Goal: Task Accomplishment & Management: Use online tool/utility

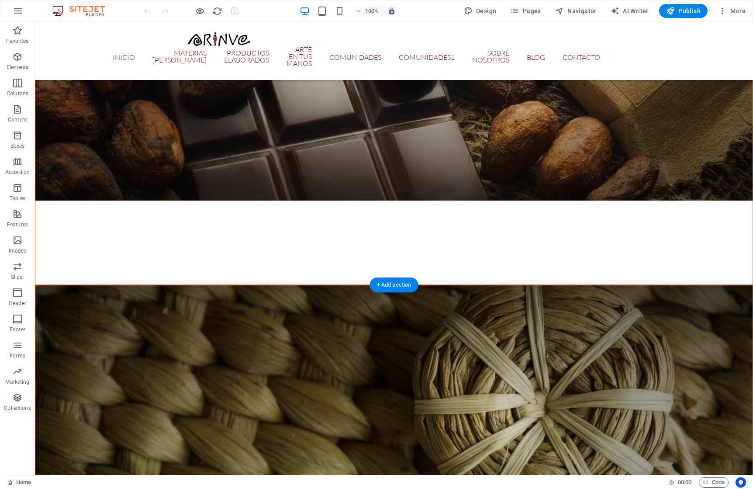
scroll to position [615, 0]
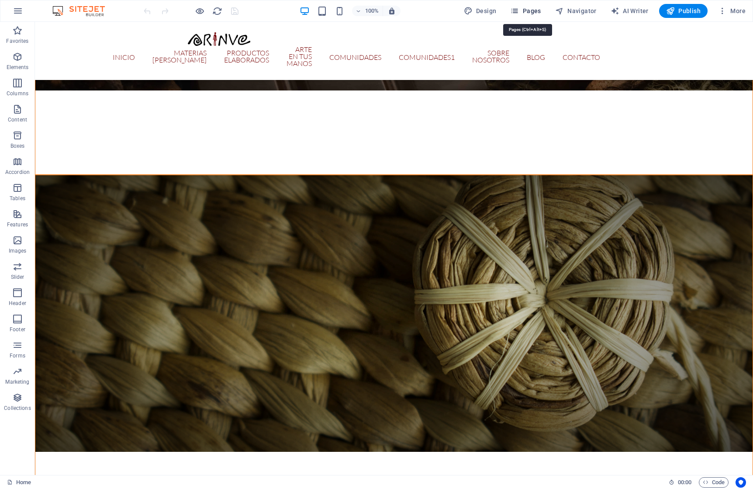
click at [534, 9] on span "Pages" at bounding box center [525, 11] width 31 height 9
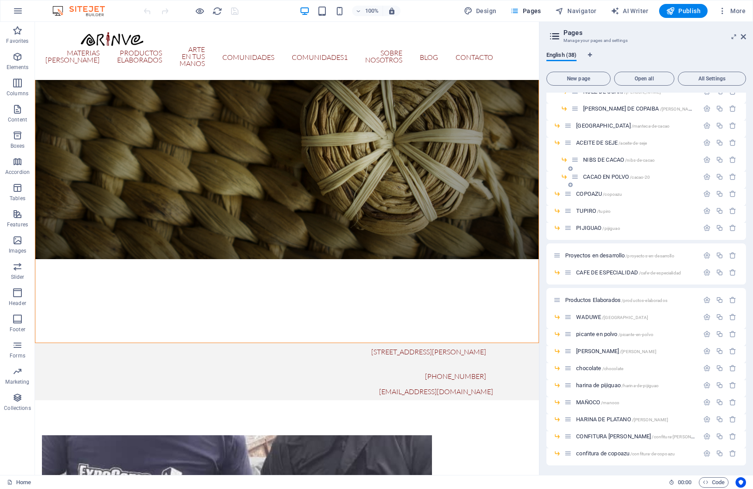
scroll to position [114, 0]
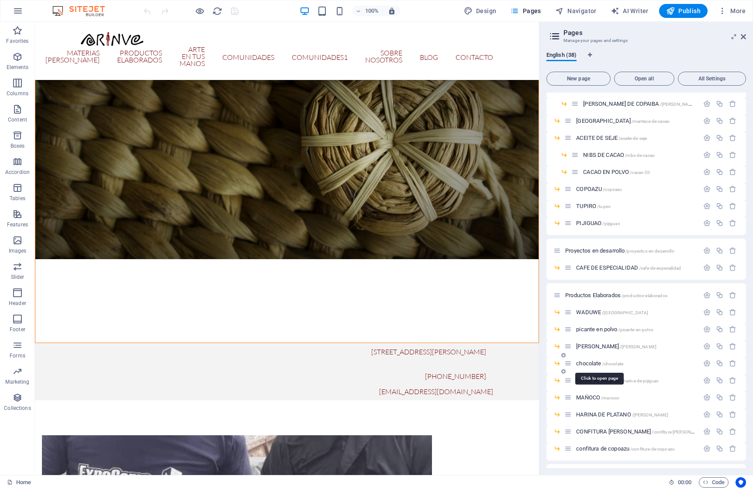
click at [587, 364] on span "chocolate /chocolate" at bounding box center [599, 363] width 47 height 7
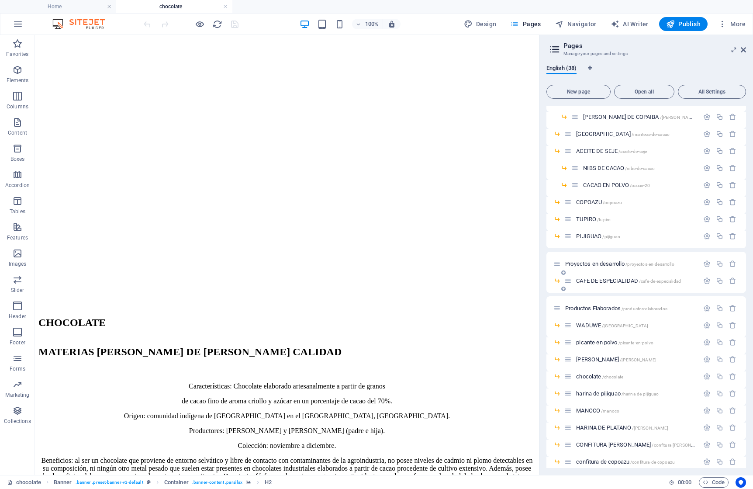
scroll to position [287, 0]
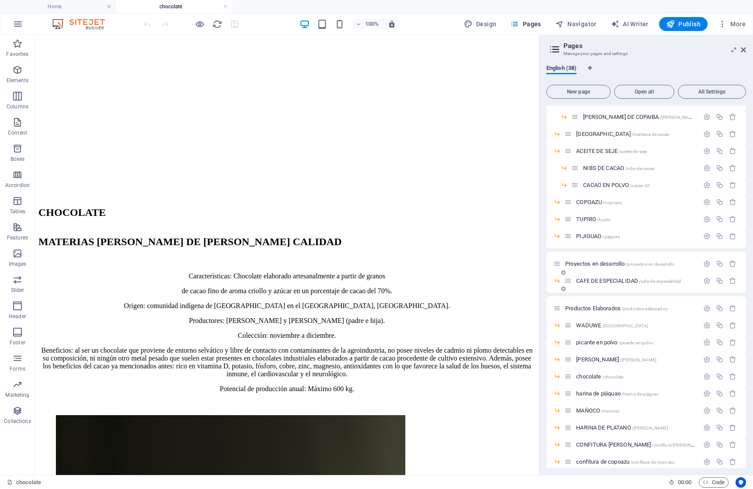
click at [601, 281] on span "CAFE DE ESPECIALIDAD /cafe-de-especialidad" at bounding box center [628, 280] width 105 height 7
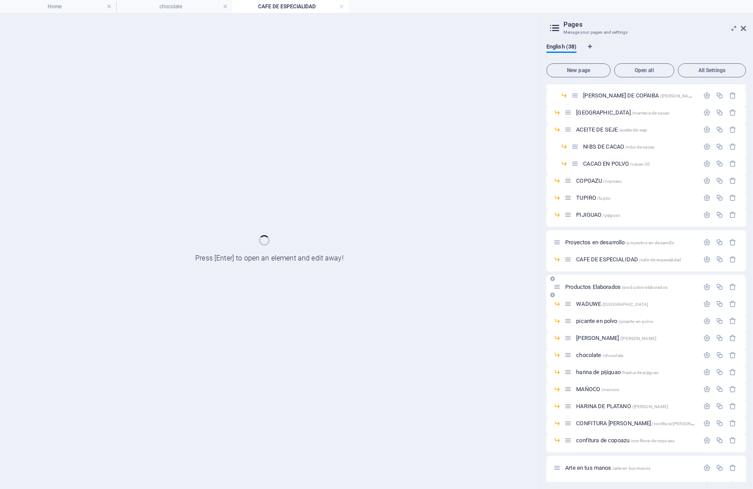
scroll to position [0, 0]
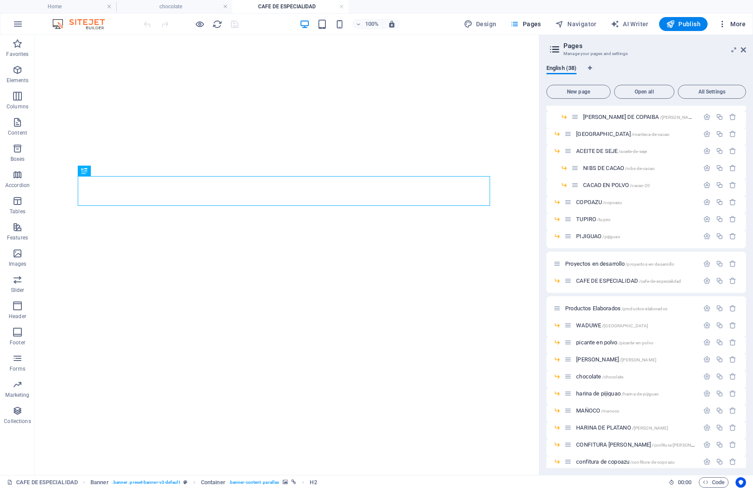
click at [738, 23] on span "More" at bounding box center [732, 24] width 28 height 9
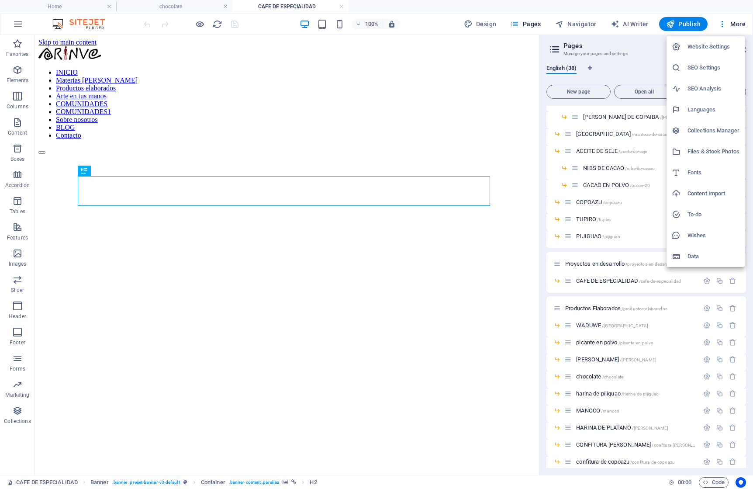
click at [696, 151] on h6 "Files & Stock Photos" at bounding box center [714, 151] width 52 height 10
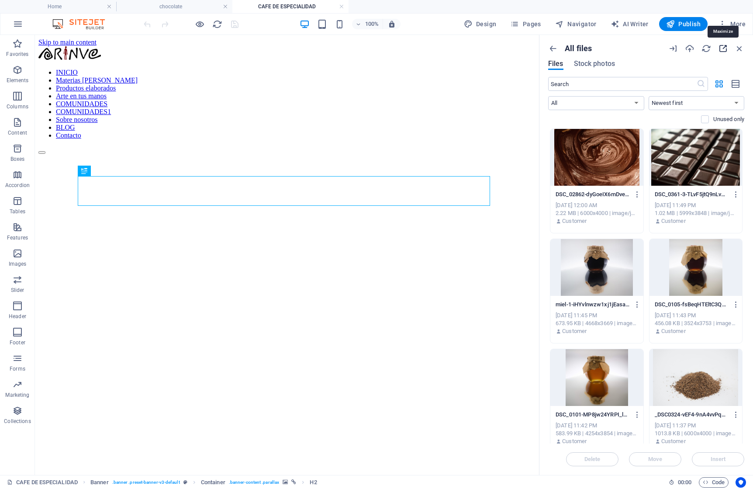
click at [722, 46] on icon "button" at bounding box center [723, 49] width 10 height 10
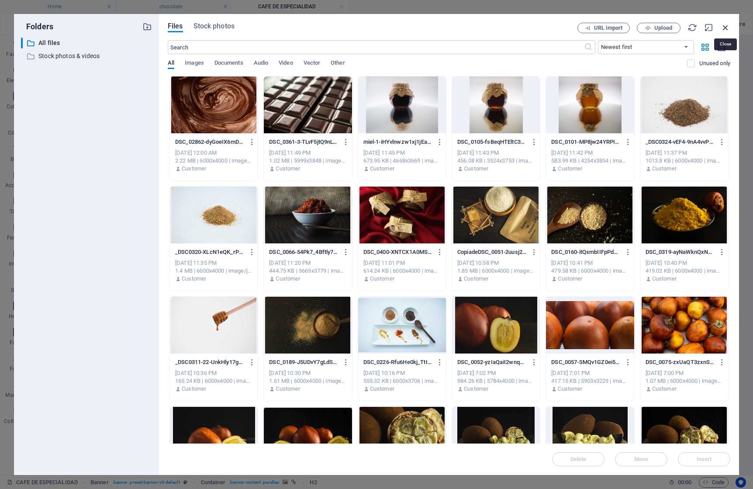
click at [724, 26] on icon "button" at bounding box center [726, 28] width 10 height 10
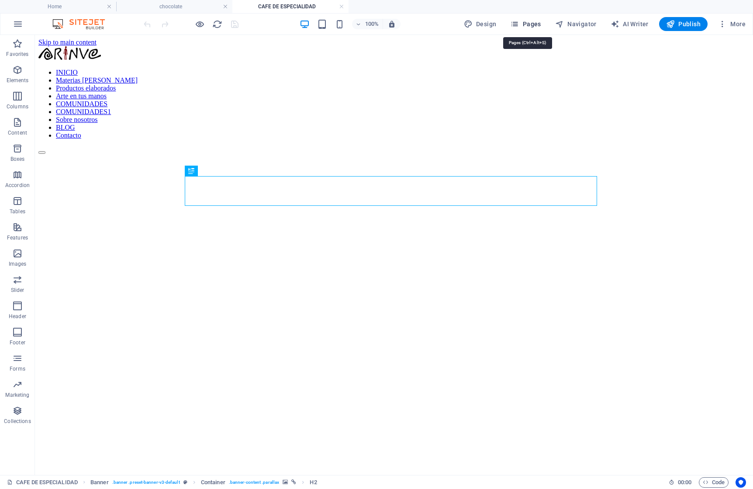
click at [529, 22] on span "Pages" at bounding box center [525, 24] width 31 height 9
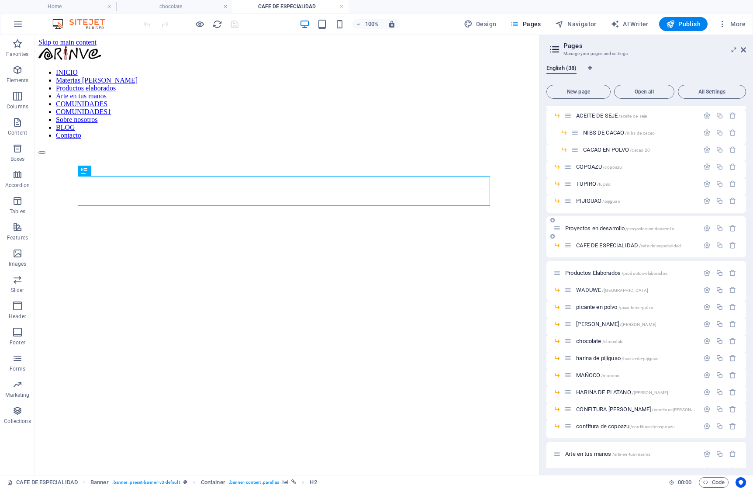
scroll to position [156, 0]
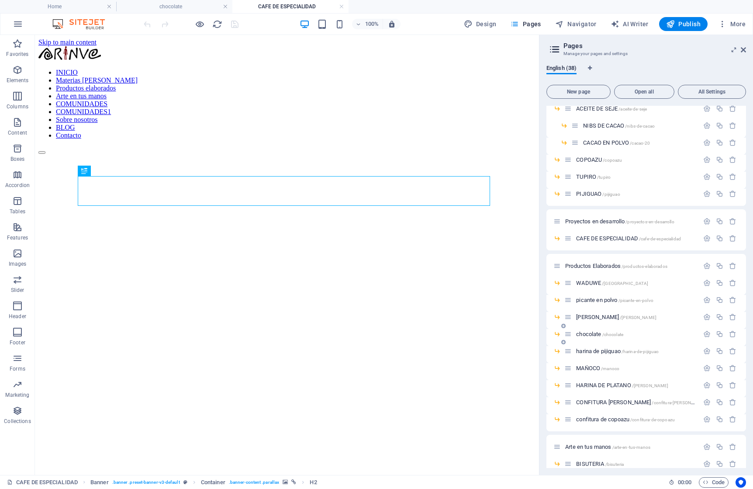
click at [586, 333] on span "chocolate /chocolate" at bounding box center [599, 334] width 47 height 7
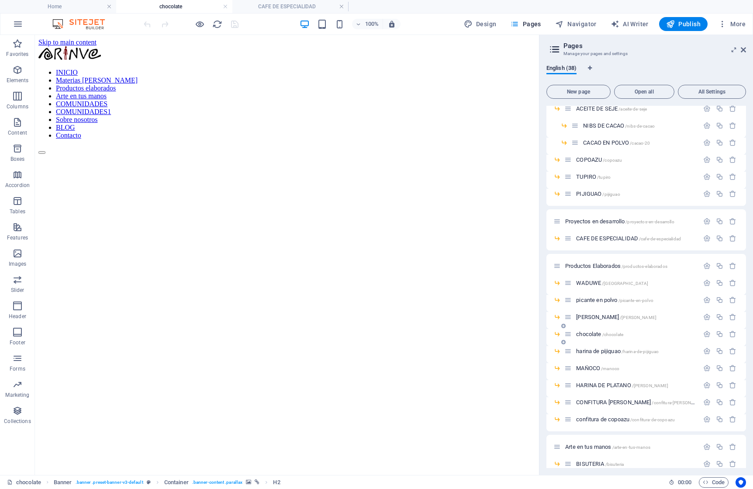
scroll to position [290, 0]
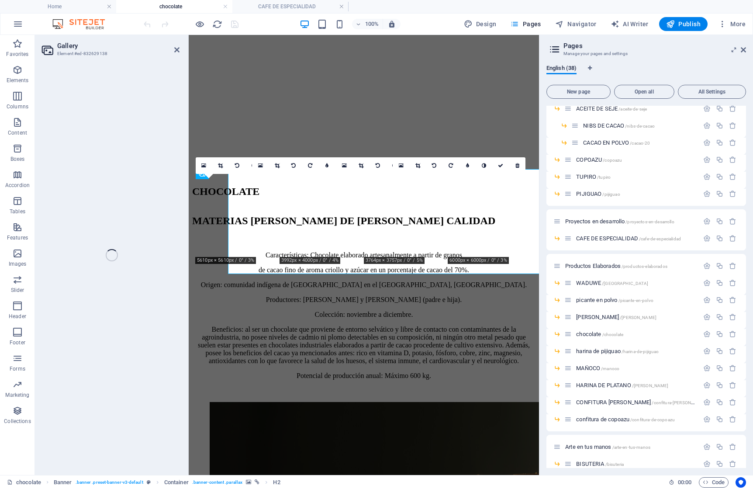
select select "4"
select select "px"
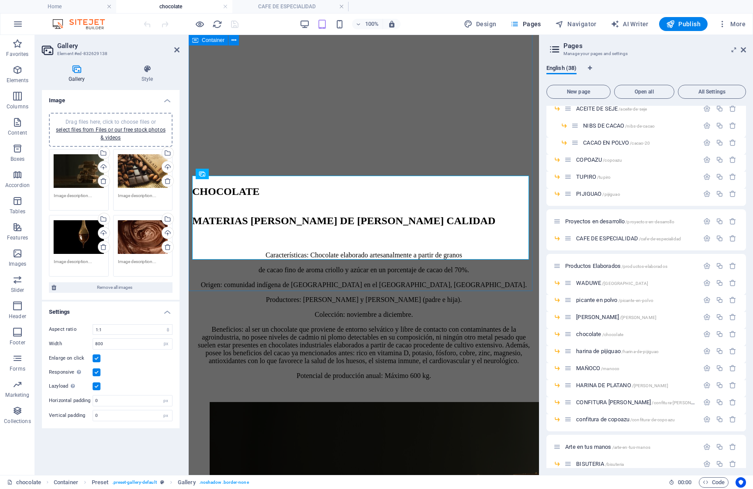
scroll to position [286, 0]
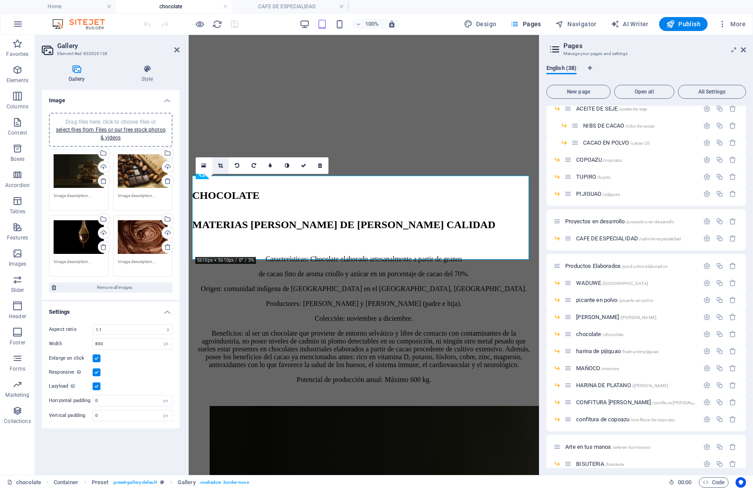
click at [219, 165] on icon at bounding box center [220, 165] width 5 height 5
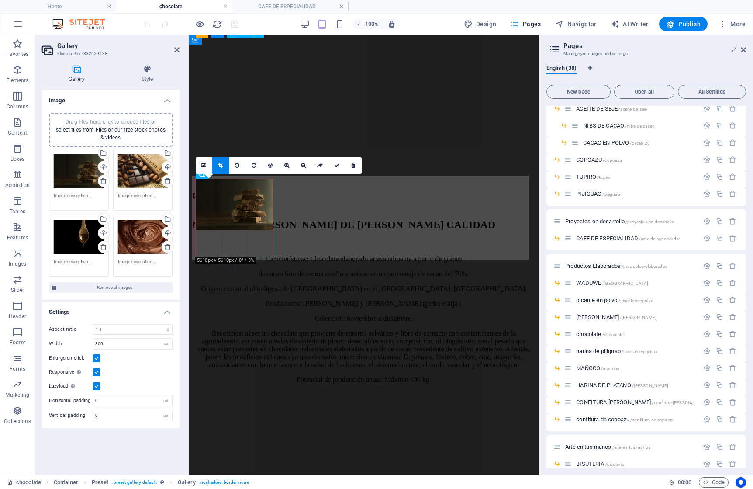
click at [483, 255] on div "Características: Chocolate elaborado artesanalmente a partir de granos de cacao…" at bounding box center [363, 319] width 343 height 128
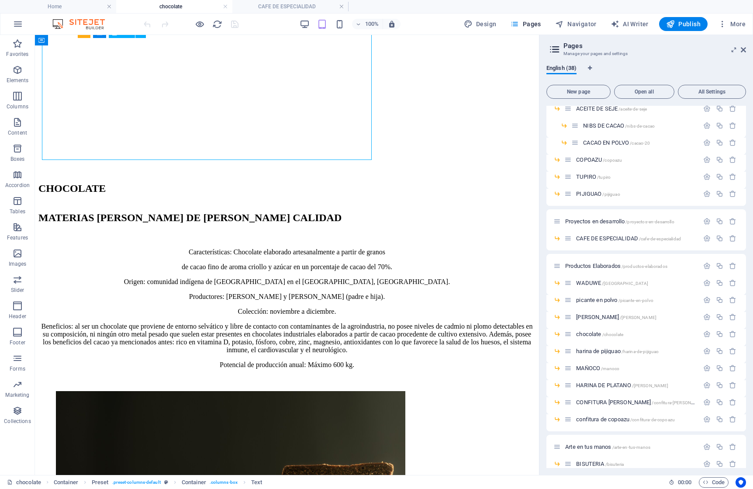
scroll to position [290, 0]
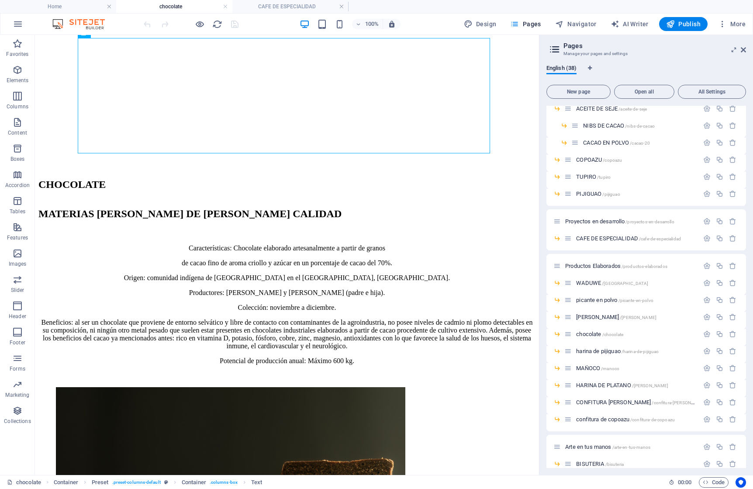
select select "4"
select select "px"
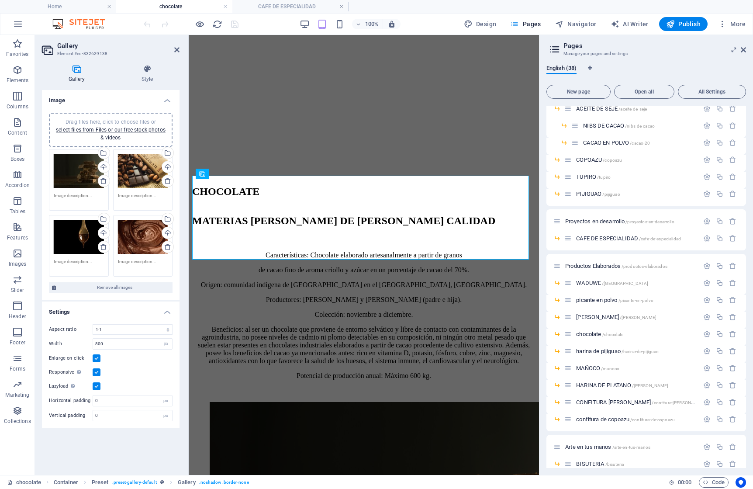
scroll to position [286, 0]
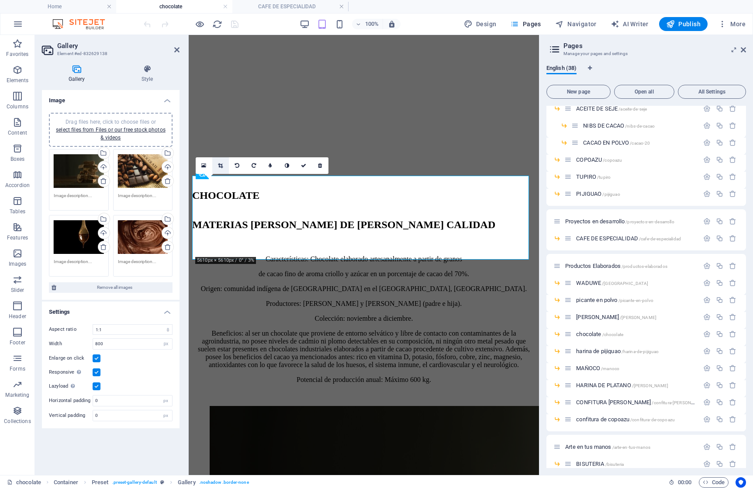
click at [219, 165] on icon at bounding box center [220, 165] width 5 height 5
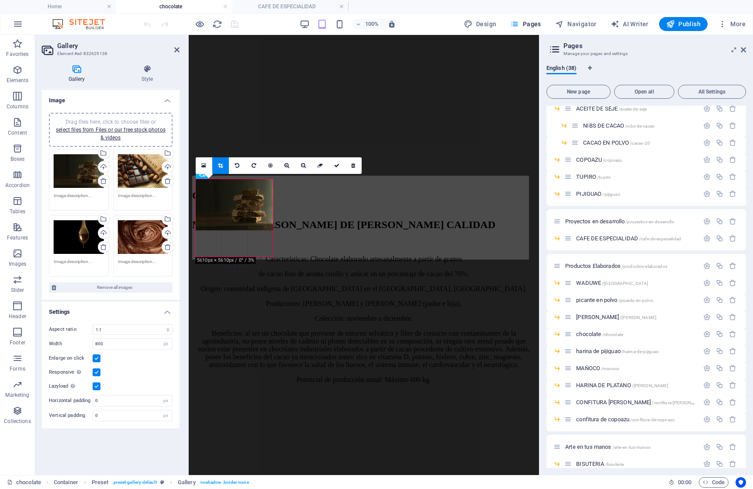
click at [239, 222] on div at bounding box center [234, 205] width 77 height 52
click at [357, 255] on div "Características: Chocolate elaborado artesanalmente a partir de granos de cacao…" at bounding box center [363, 319] width 343 height 128
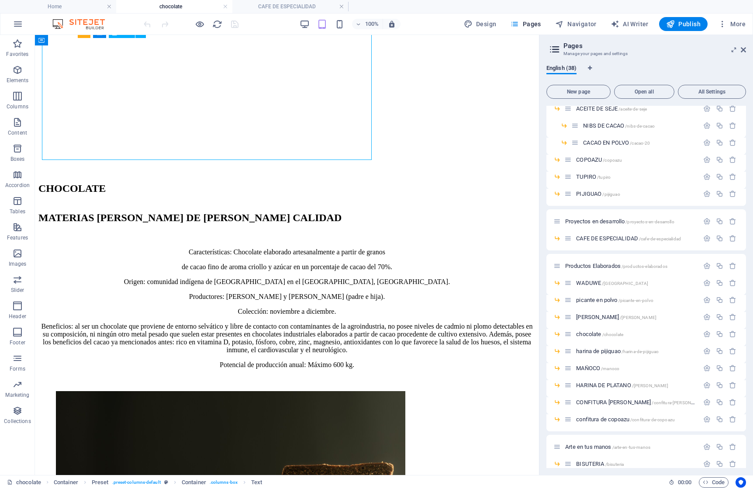
scroll to position [290, 0]
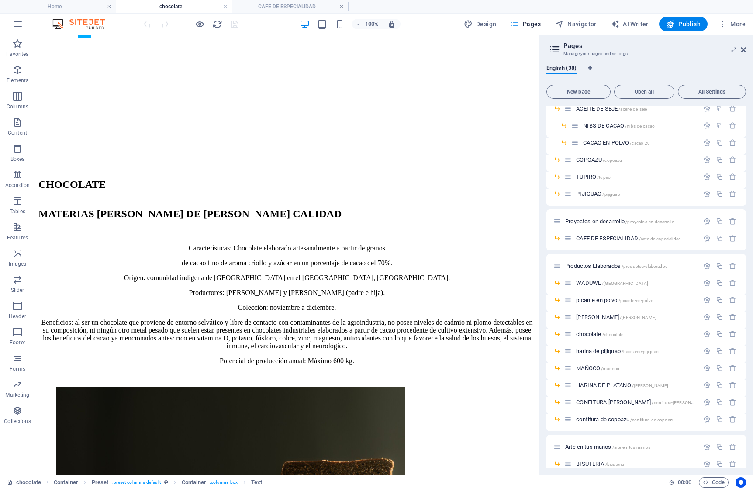
select select "4"
select select "px"
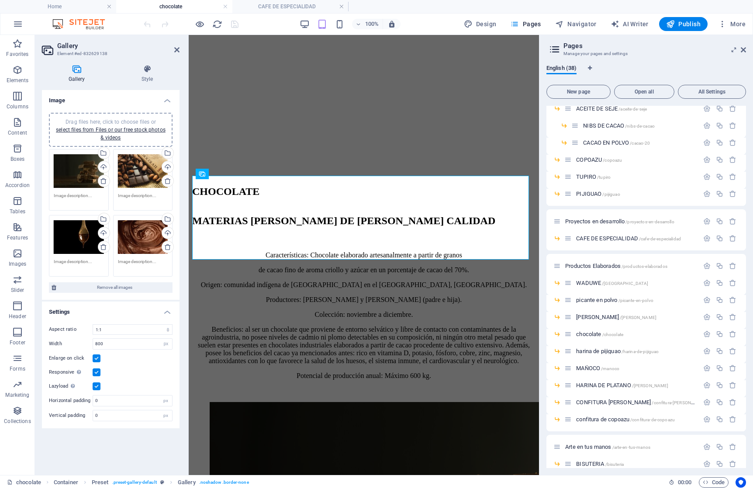
scroll to position [286, 0]
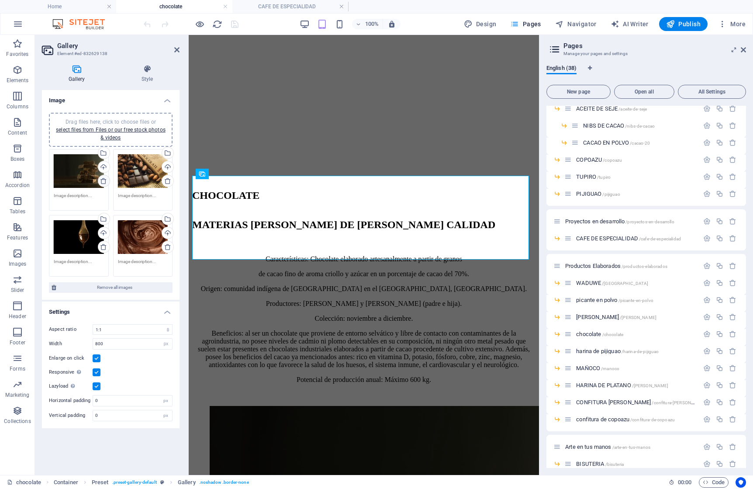
click at [104, 182] on icon at bounding box center [103, 180] width 7 height 7
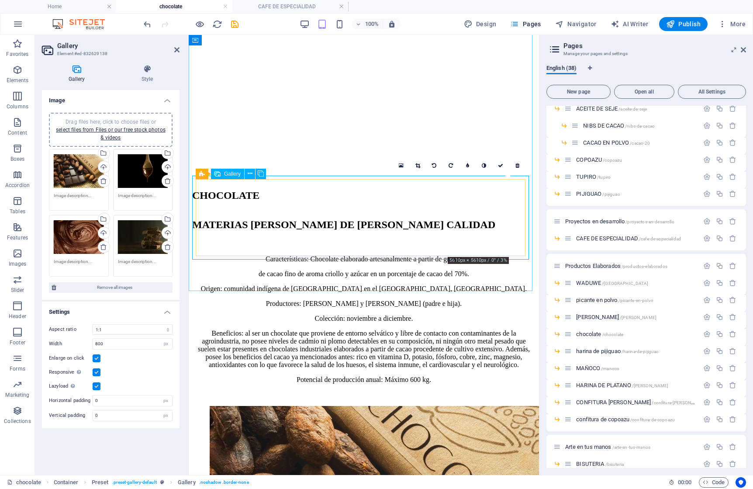
click at [417, 166] on icon at bounding box center [418, 165] width 5 height 5
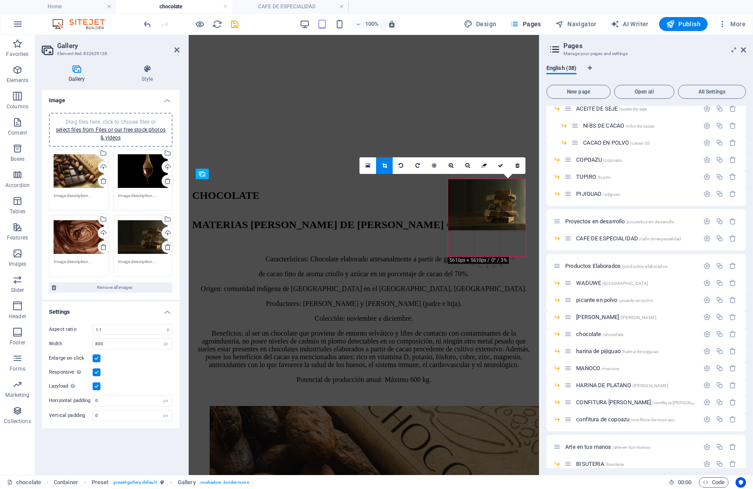
click at [168, 245] on icon at bounding box center [167, 246] width 7 height 7
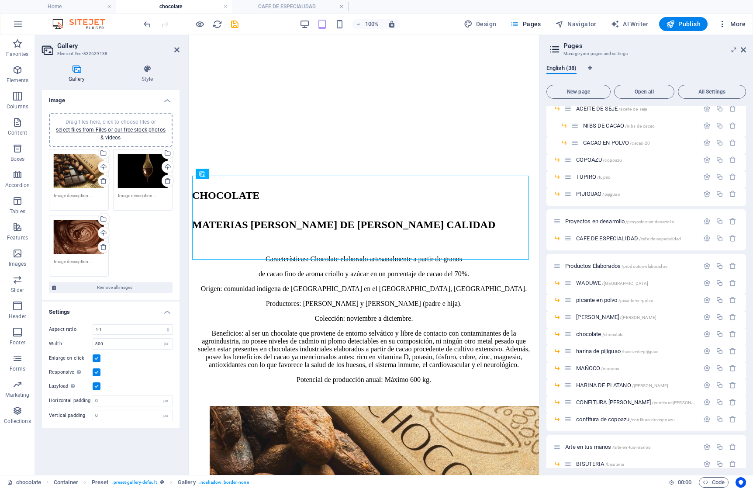
click at [735, 25] on span "More" at bounding box center [732, 24] width 28 height 9
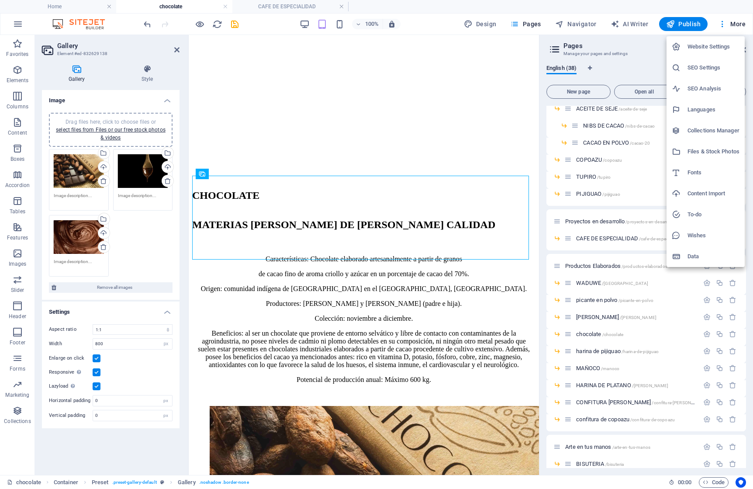
click at [703, 147] on h6 "Files & Stock Photos" at bounding box center [714, 151] width 52 height 10
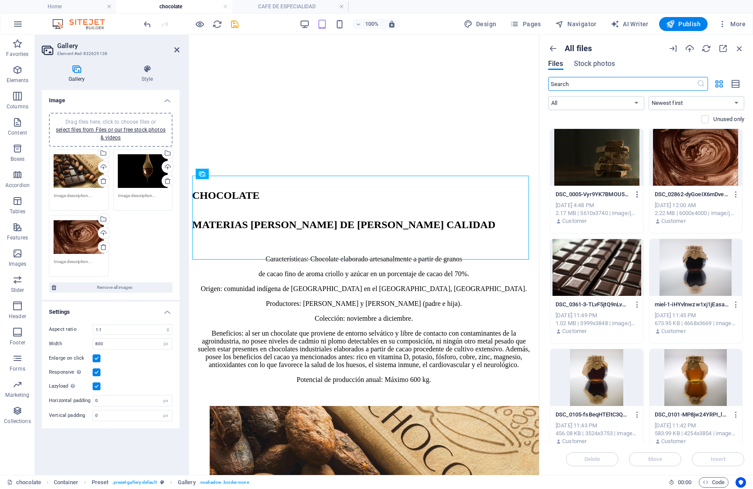
click at [635, 192] on icon "button" at bounding box center [638, 195] width 8 height 8
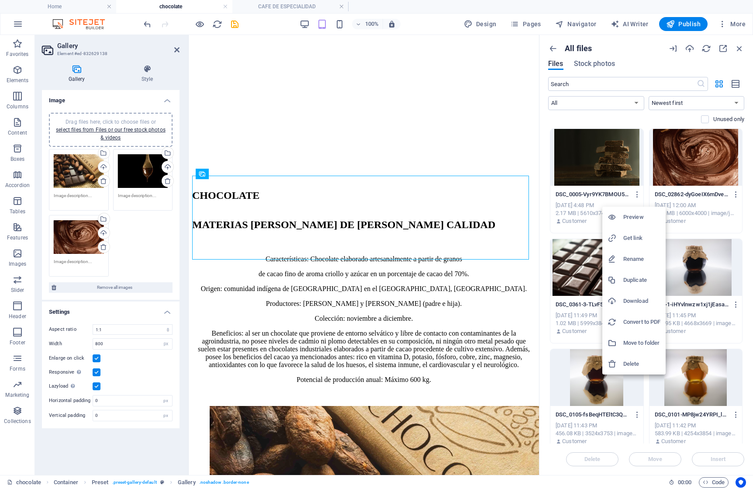
click at [634, 364] on h6 "Delete" at bounding box center [642, 364] width 37 height 10
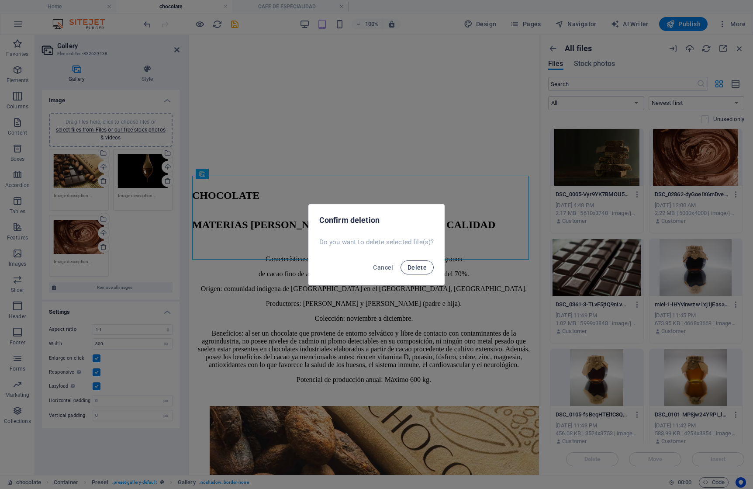
click at [419, 268] on span "Delete" at bounding box center [417, 267] width 19 height 7
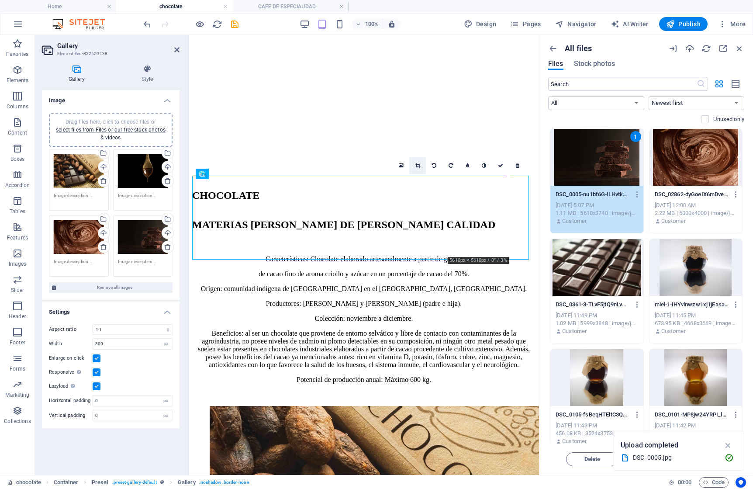
click at [419, 164] on icon at bounding box center [418, 165] width 5 height 5
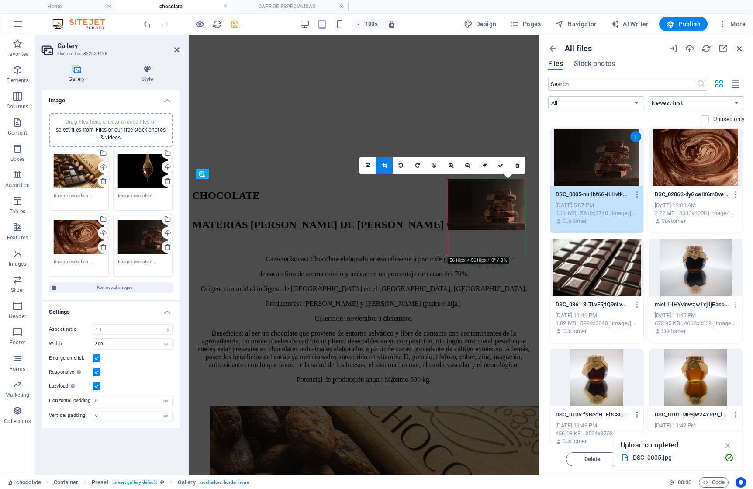
click at [495, 209] on div at bounding box center [486, 205] width 77 height 52
click at [501, 208] on div at bounding box center [486, 205] width 77 height 52
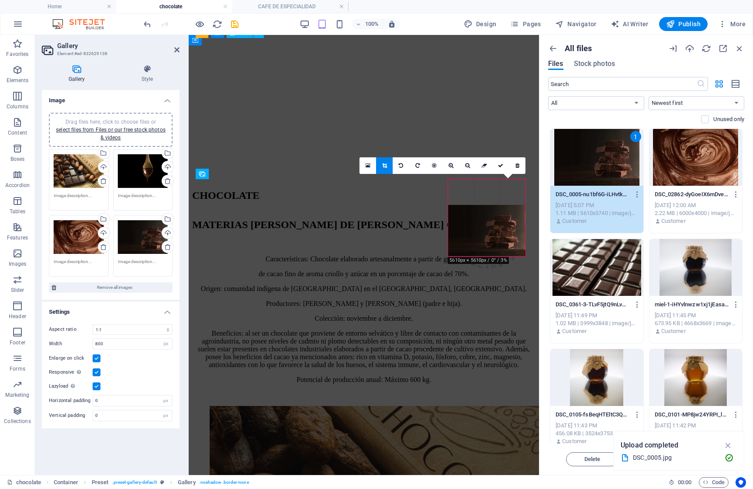
click at [489, 255] on div "Características: Chocolate elaborado artesanalmente a partir de granos de cacao…" at bounding box center [363, 319] width 343 height 128
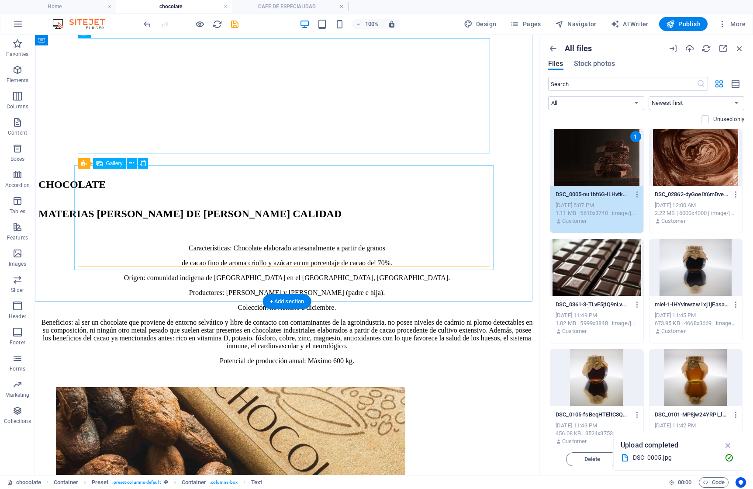
select select "4"
select select "px"
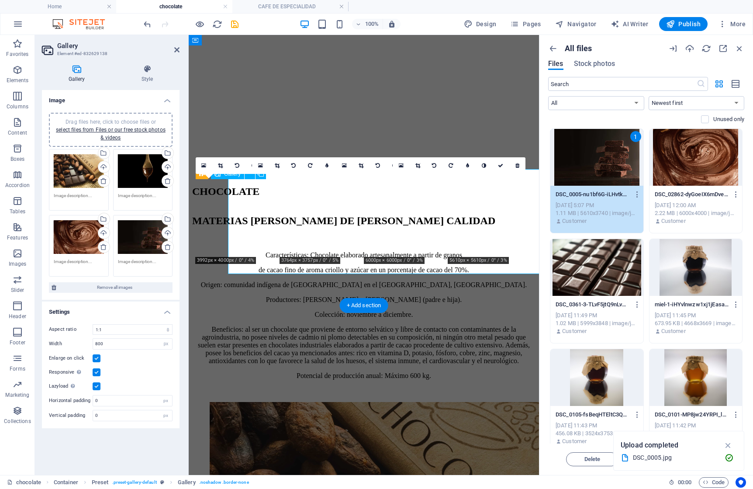
scroll to position [286, 0]
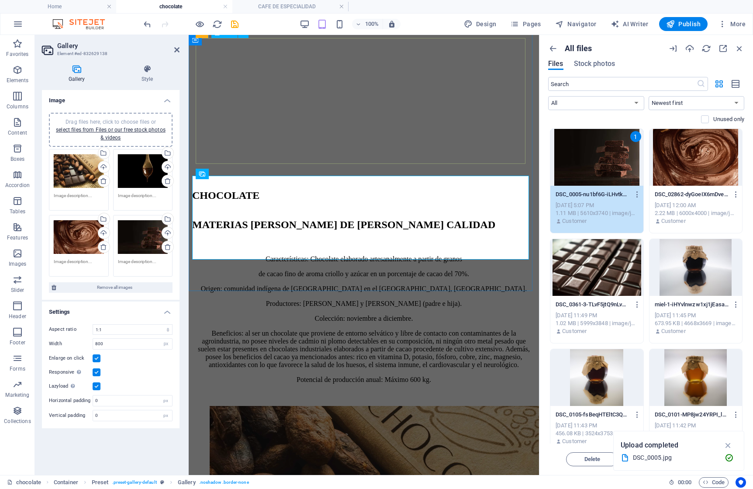
click at [479, 255] on div "Características: Chocolate elaborado artesanalmente a partir de granos de cacao…" at bounding box center [363, 319] width 343 height 128
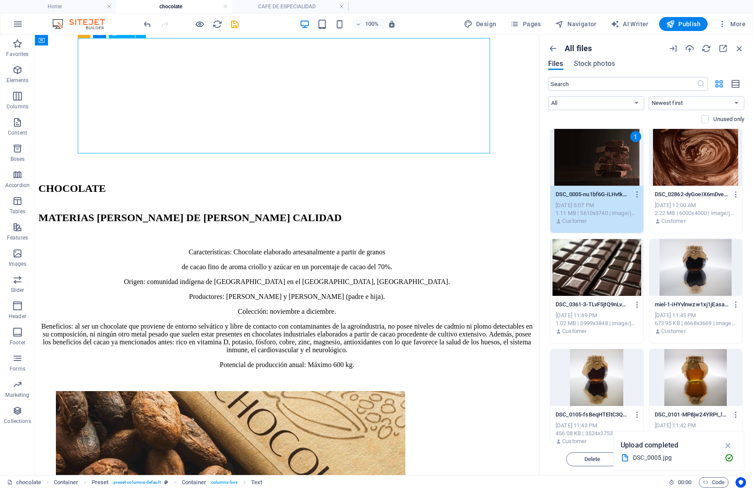
scroll to position [290, 0]
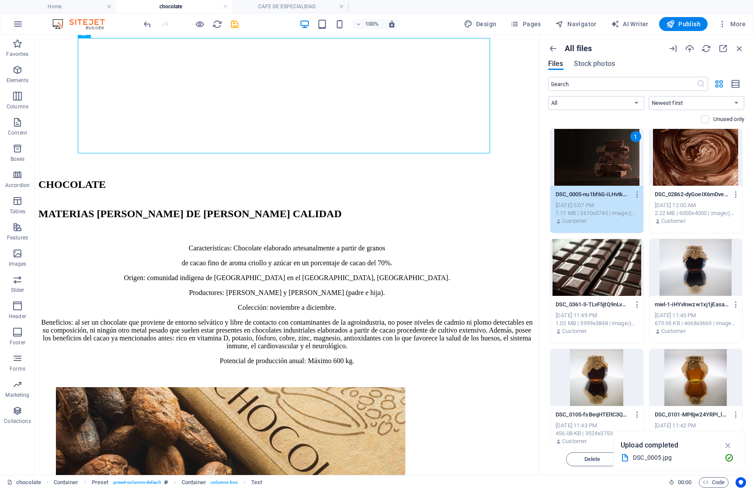
click at [624, 149] on div "1" at bounding box center [597, 157] width 93 height 57
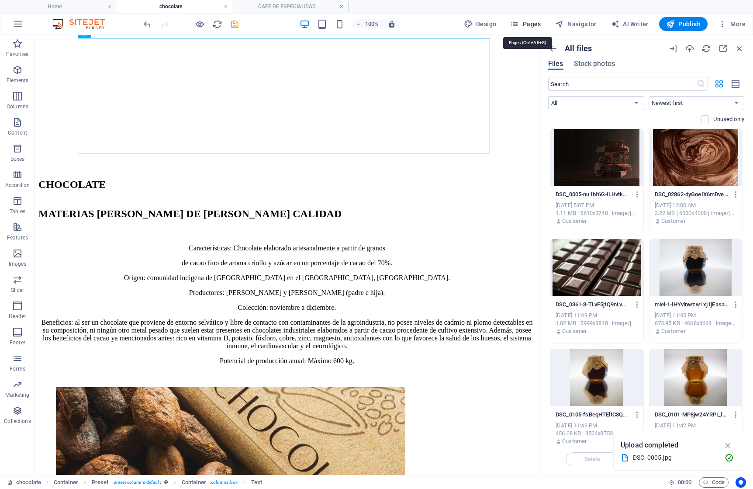
click at [537, 26] on span "Pages" at bounding box center [525, 24] width 31 height 9
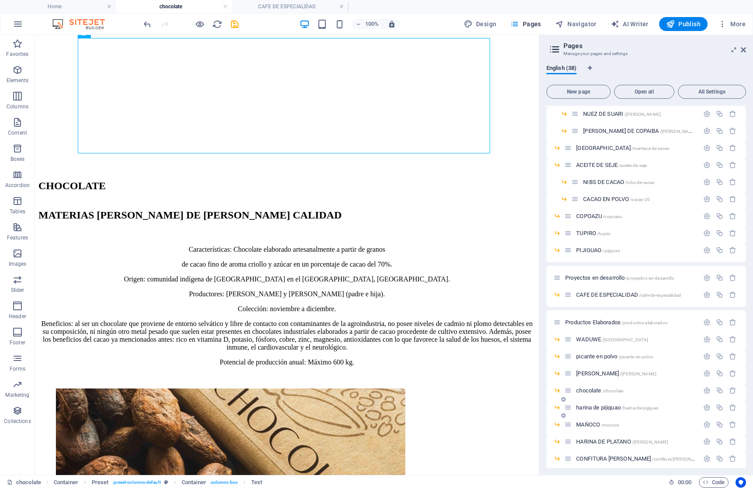
scroll to position [107, 0]
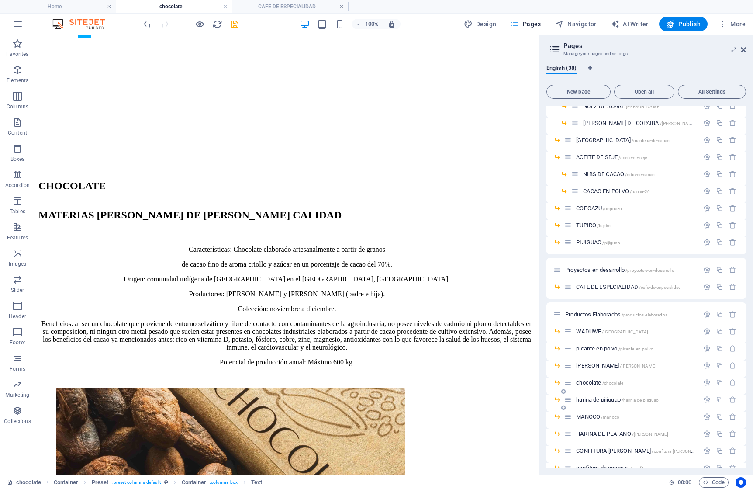
click at [588, 407] on div "harina de pijiguao /harina-de-pijiguao" at bounding box center [647, 403] width 200 height 17
click at [586, 399] on span "harina de pijiguao /harina-de-pijiguao" at bounding box center [617, 400] width 83 height 7
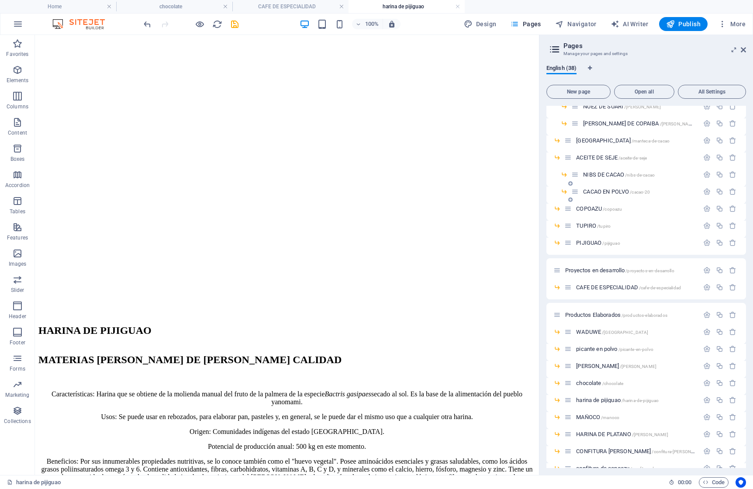
scroll to position [111, 0]
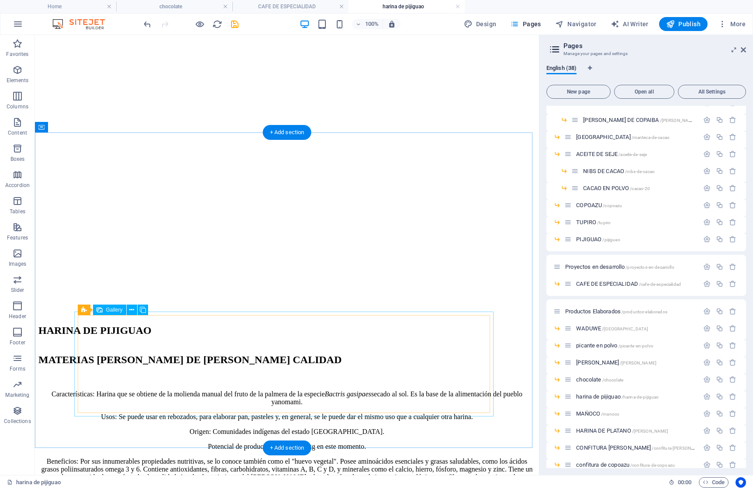
select select "4"
select select "px"
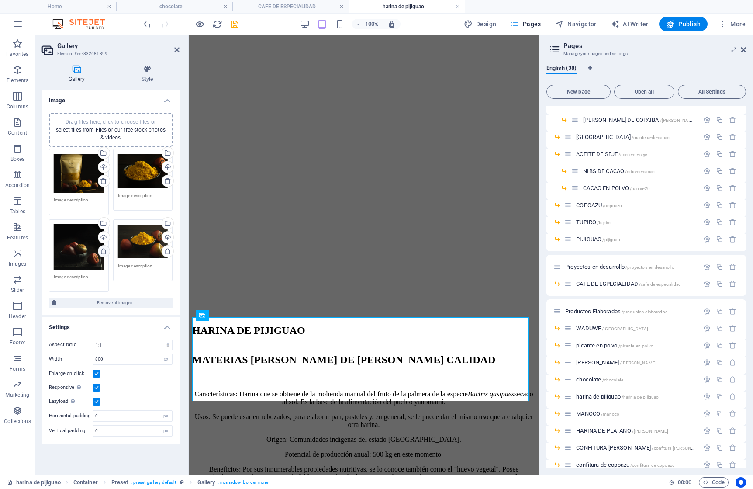
click at [103, 250] on icon at bounding box center [103, 251] width 7 height 7
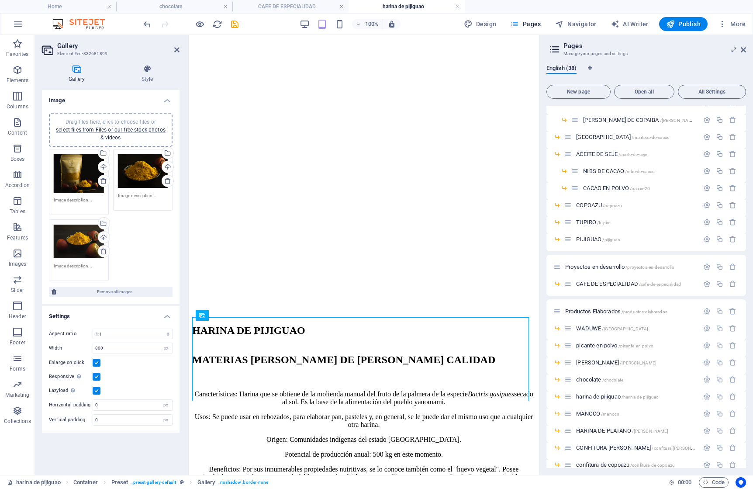
click at [139, 233] on div "Drag files here, click to choose files or select files from Files or our free s…" at bounding box center [111, 215] width 128 height 136
click at [177, 48] on icon at bounding box center [176, 49] width 5 height 7
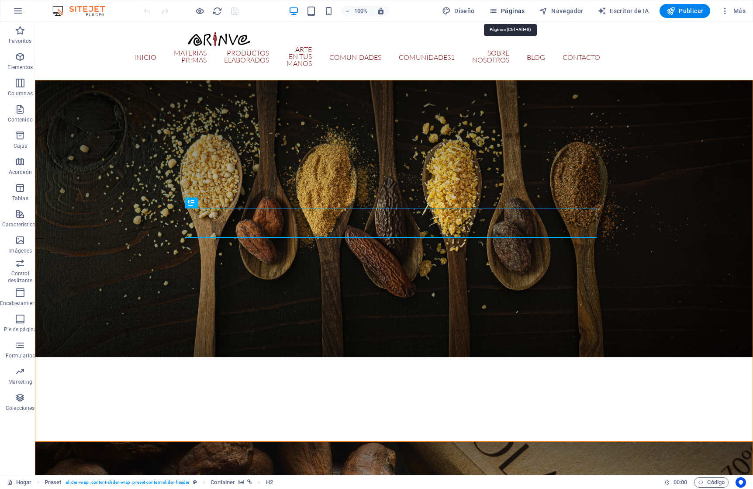
click at [516, 16] on button "Páginas" at bounding box center [506, 11] width 43 height 14
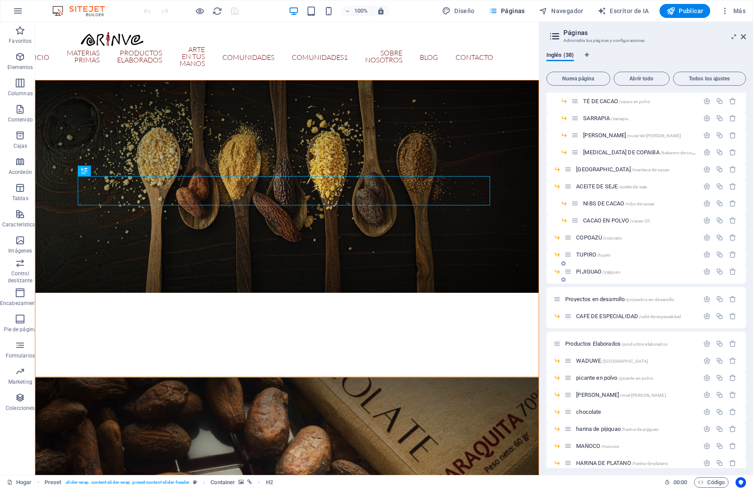
scroll to position [73, 0]
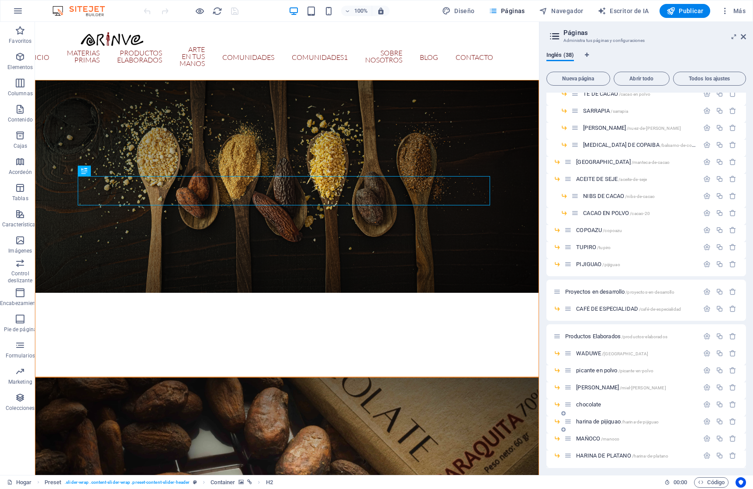
click at [608, 420] on font "harina de pijiguao" at bounding box center [598, 421] width 45 height 7
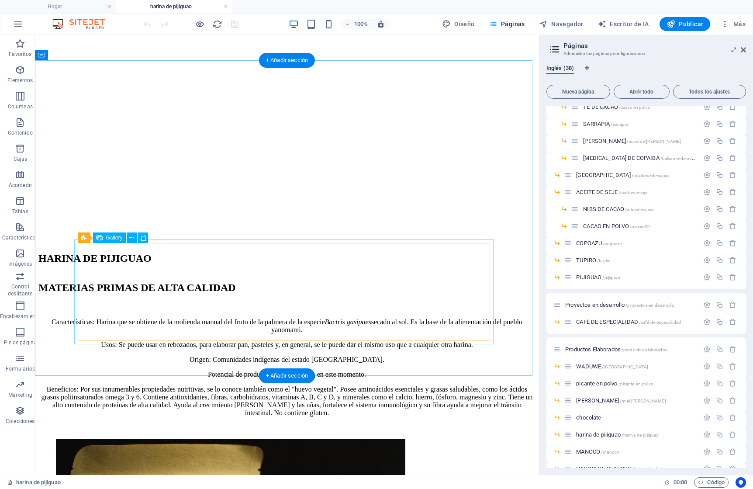
scroll to position [241, 0]
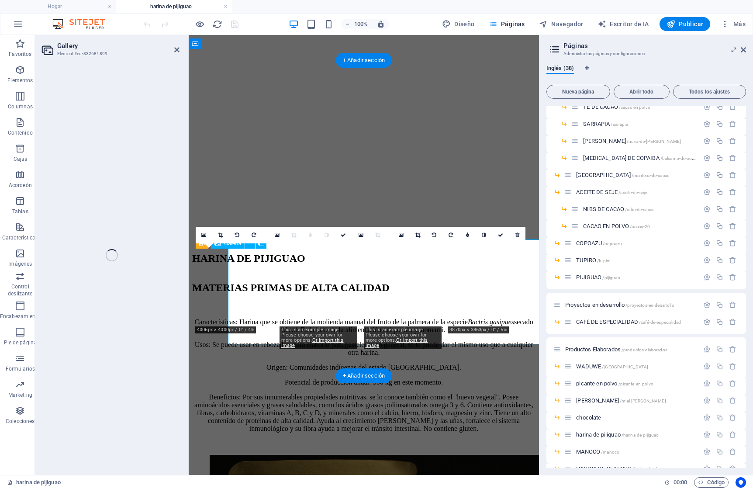
select select "4"
select select "px"
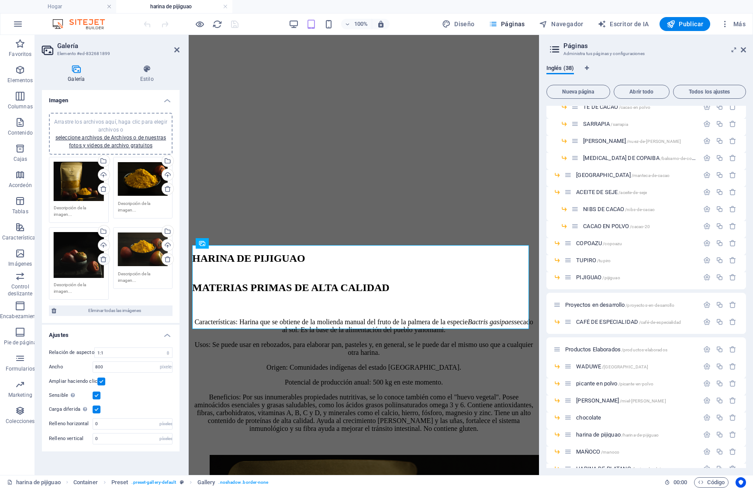
click at [104, 259] on icon at bounding box center [103, 259] width 7 height 7
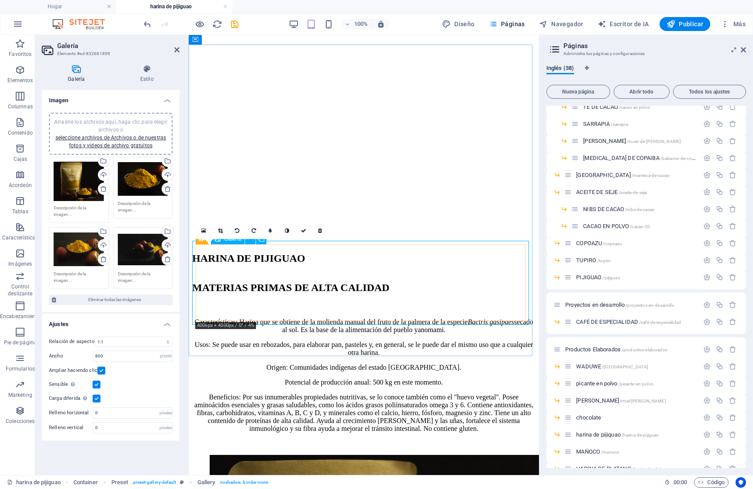
scroll to position [244, 0]
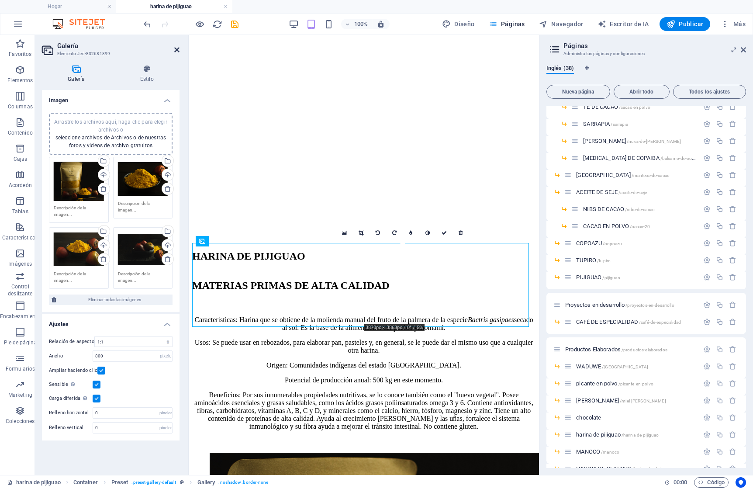
click at [177, 48] on icon at bounding box center [176, 49] width 5 height 7
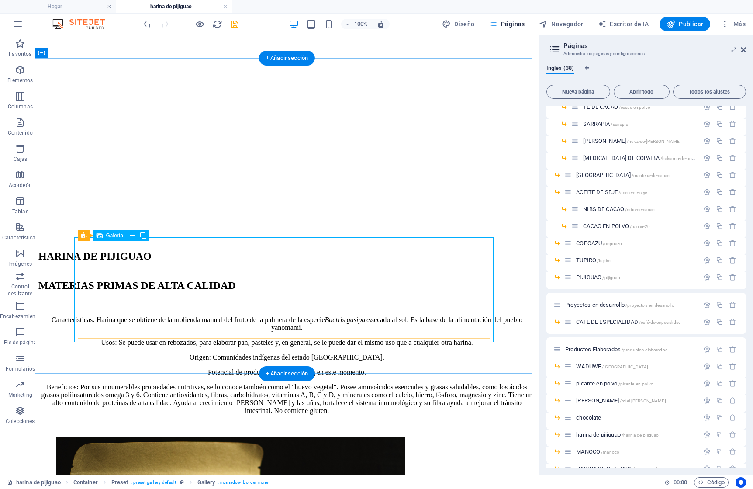
select select "4"
select select "px"
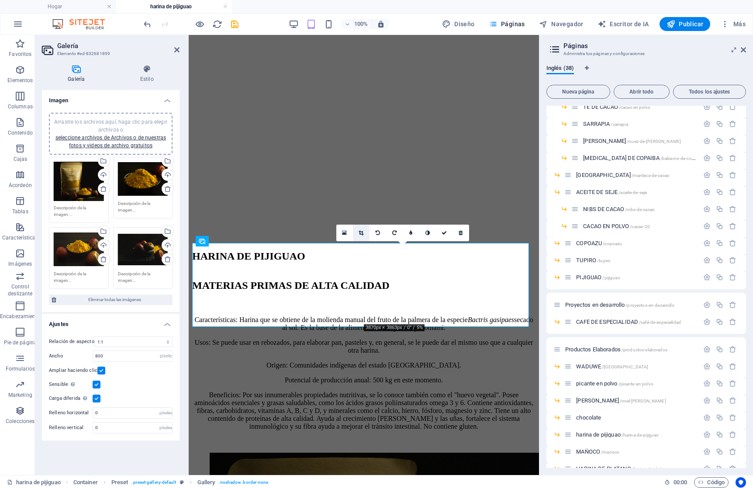
click at [362, 231] on icon at bounding box center [361, 232] width 5 height 5
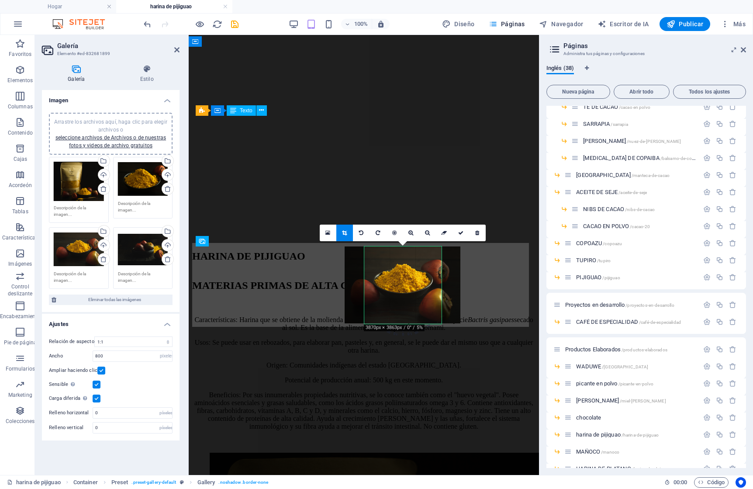
click at [495, 316] on div "Características: Harina que se obtiene de la molienda manual del fruto de la pa…" at bounding box center [363, 373] width 343 height 114
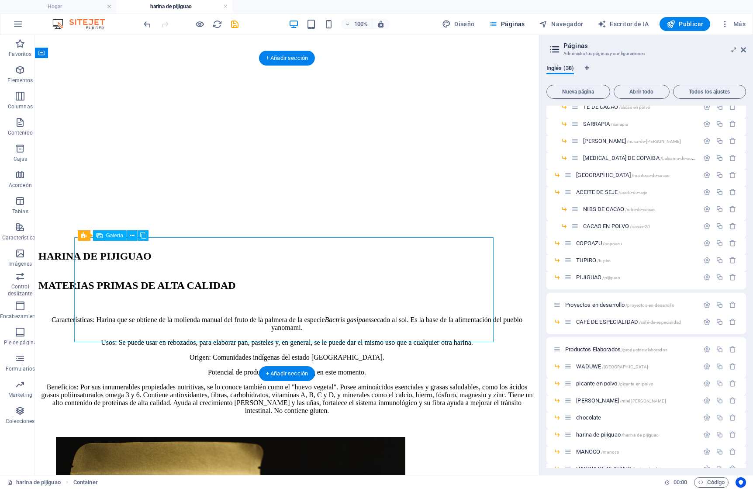
select select "4"
select select "px"
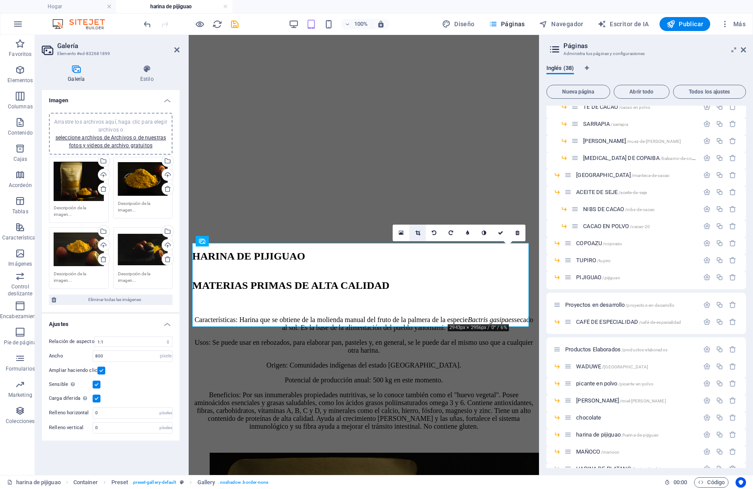
click at [417, 232] on icon at bounding box center [418, 232] width 5 height 5
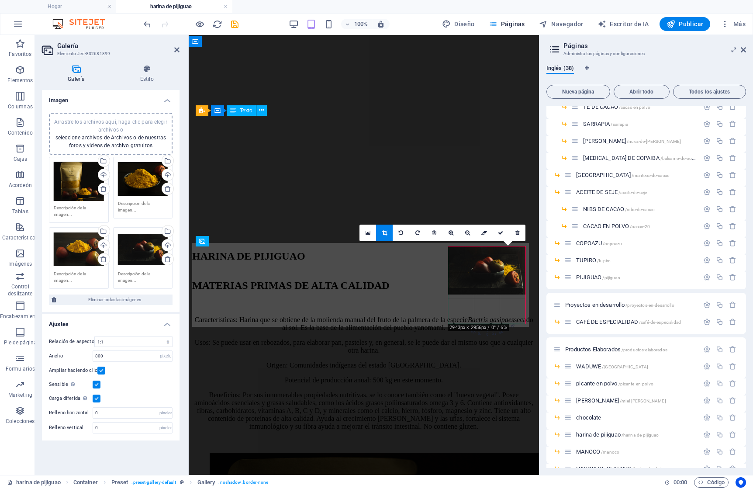
click at [503, 316] on div "Características: Harina que se obtiene de la molienda manual del fruto de la pa…" at bounding box center [363, 373] width 343 height 114
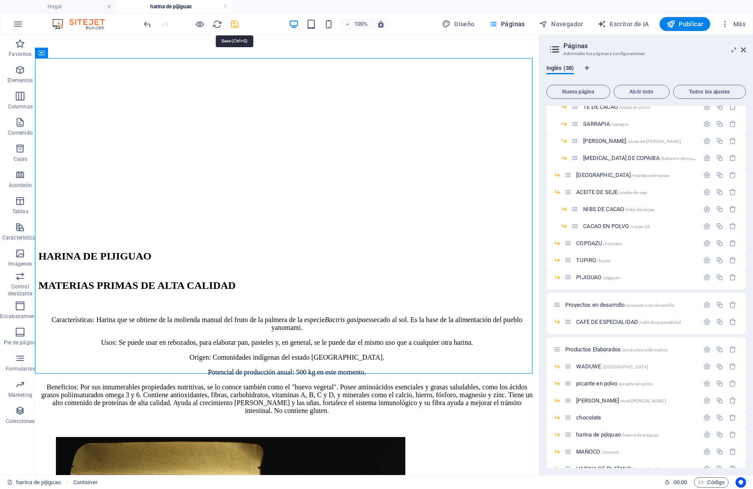
click at [236, 27] on icon "ahorrar" at bounding box center [235, 24] width 10 height 10
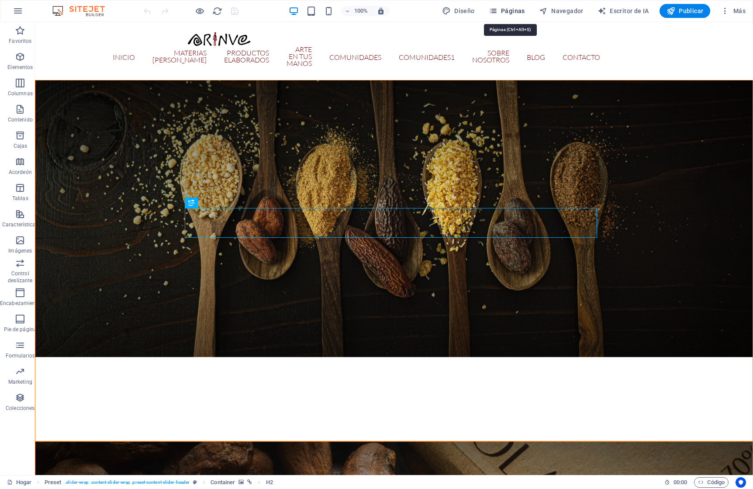
click at [520, 11] on font "Páginas" at bounding box center [513, 10] width 24 height 7
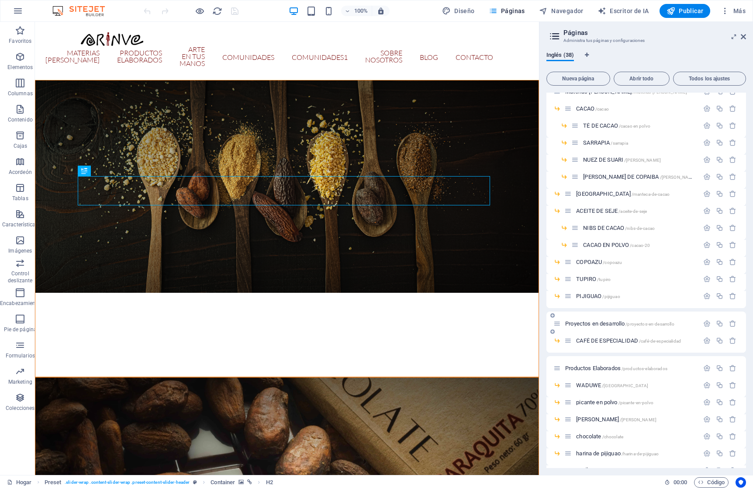
scroll to position [66, 0]
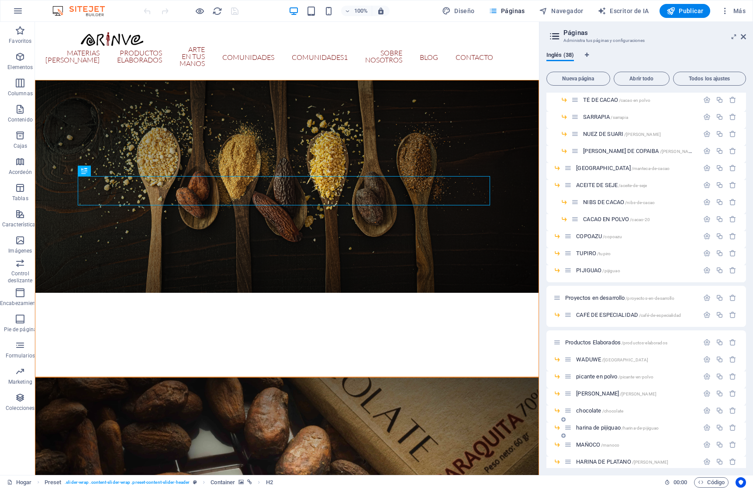
click at [604, 429] on font "harina de pijiguao" at bounding box center [598, 427] width 45 height 7
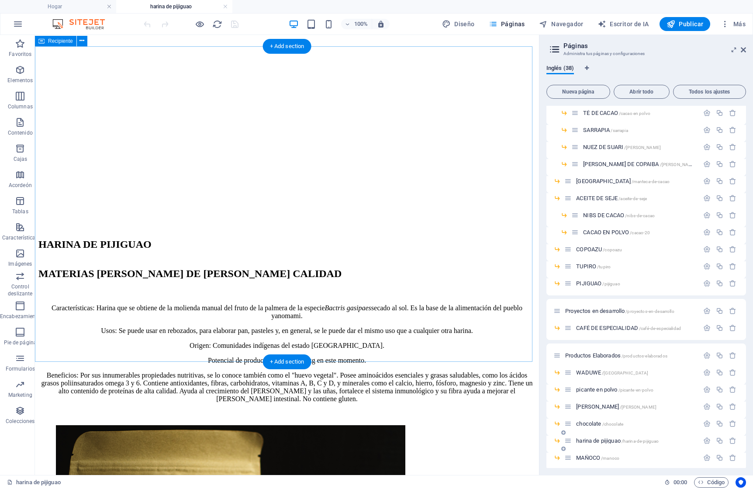
scroll to position [255, 0]
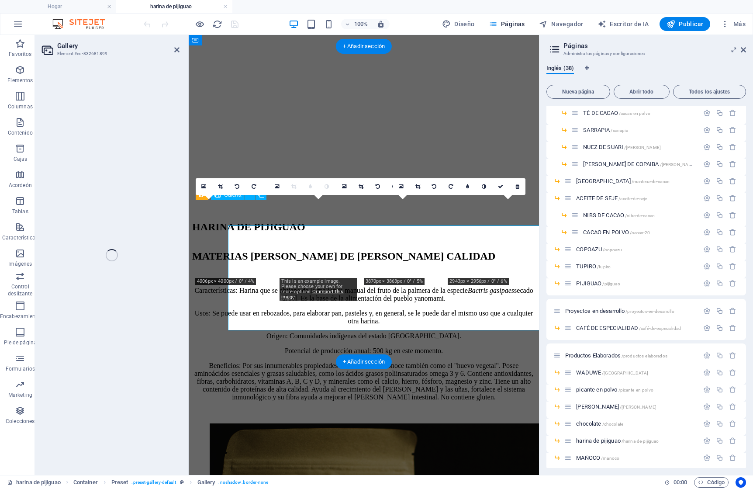
select select "4"
select select "px"
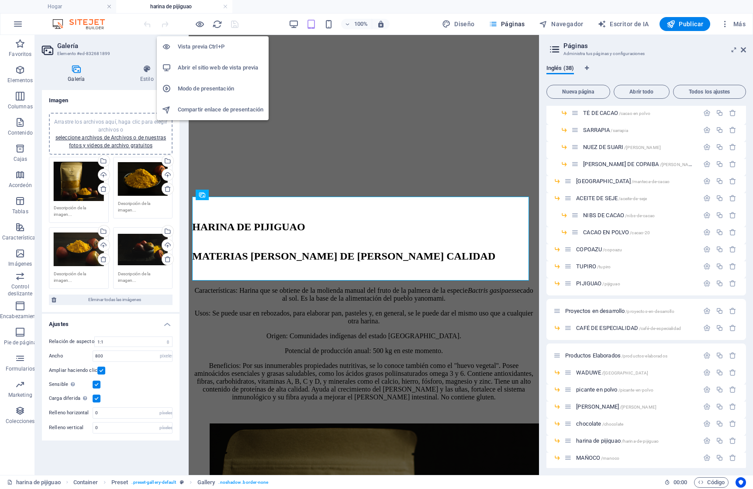
click at [197, 66] on font "Abrir el sitio web de vista previa" at bounding box center [218, 67] width 80 height 7
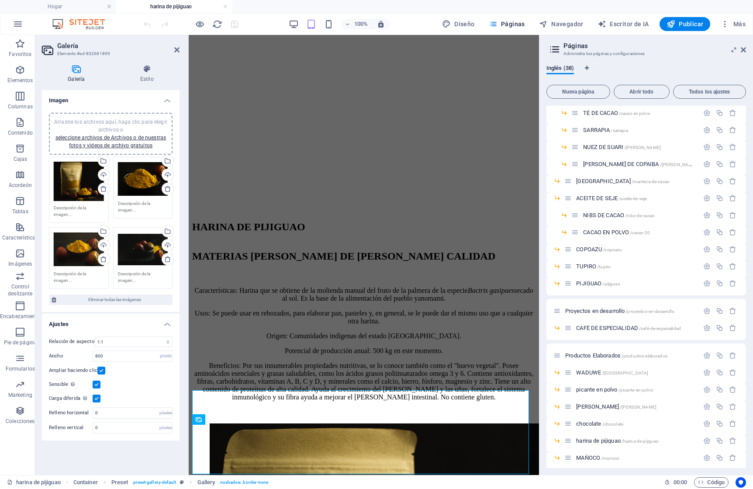
scroll to position [61, 0]
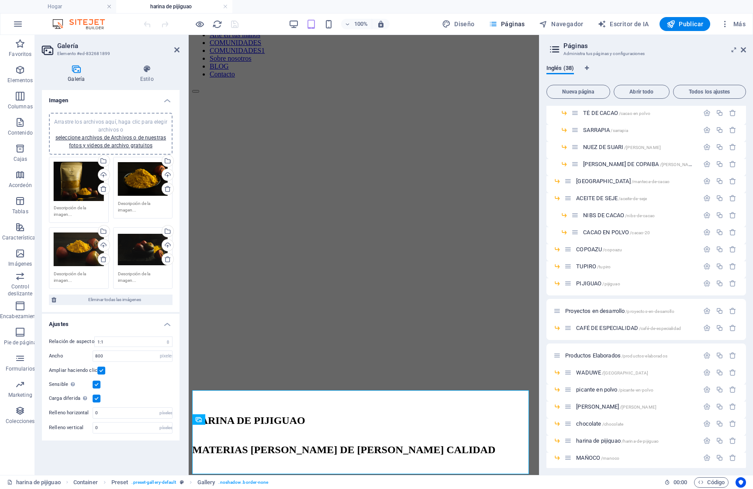
click at [404, 107] on figure at bounding box center [363, 107] width 343 height 0
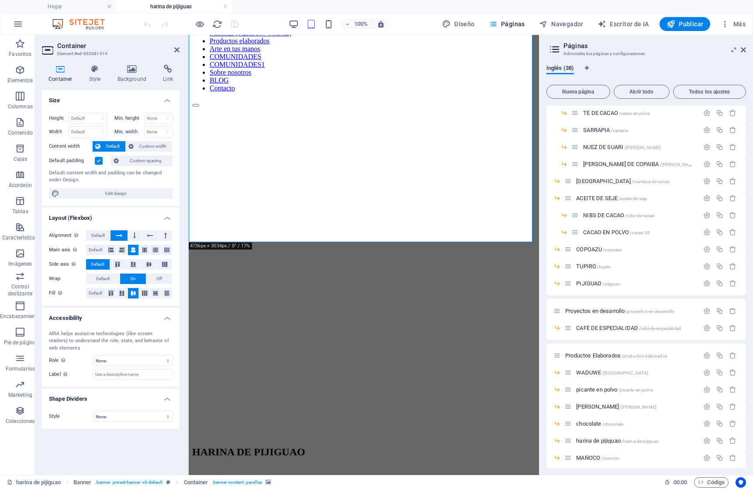
scroll to position [48, 0]
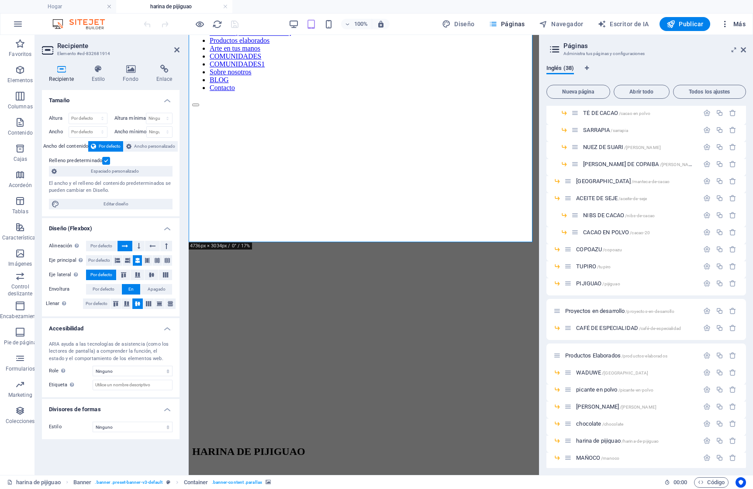
click at [738, 23] on font "Más" at bounding box center [740, 24] width 12 height 7
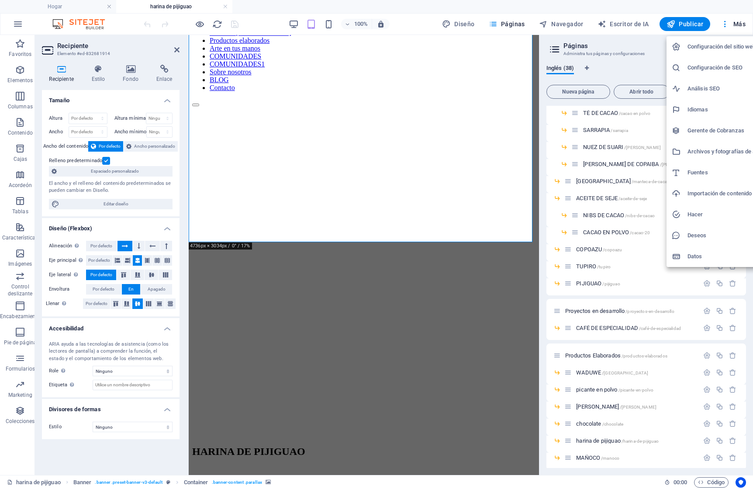
click at [715, 148] on font "Archivos y fotografías de archivo" at bounding box center [730, 151] width 84 height 7
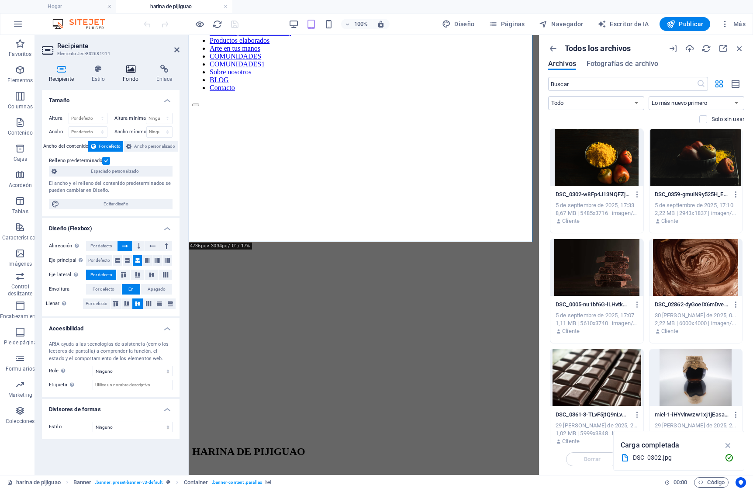
click at [128, 69] on icon at bounding box center [131, 69] width 30 height 9
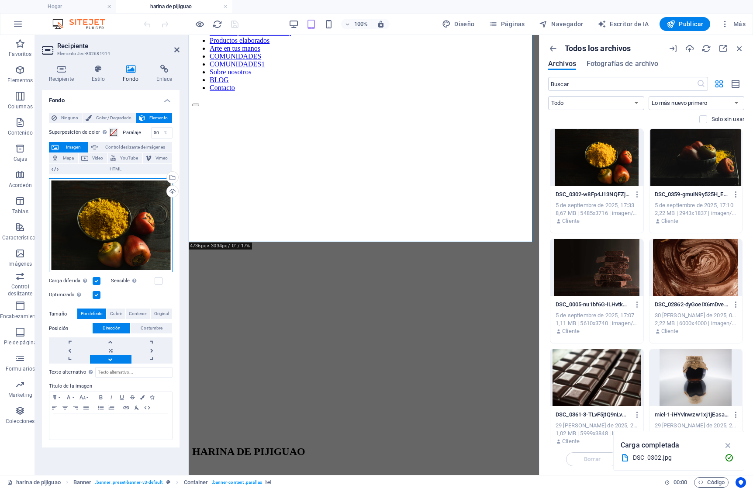
click at [128, 219] on div "Arrastre los archivos aquí, haga clic para elegir archivos o seleccione archivo…" at bounding box center [111, 225] width 124 height 94
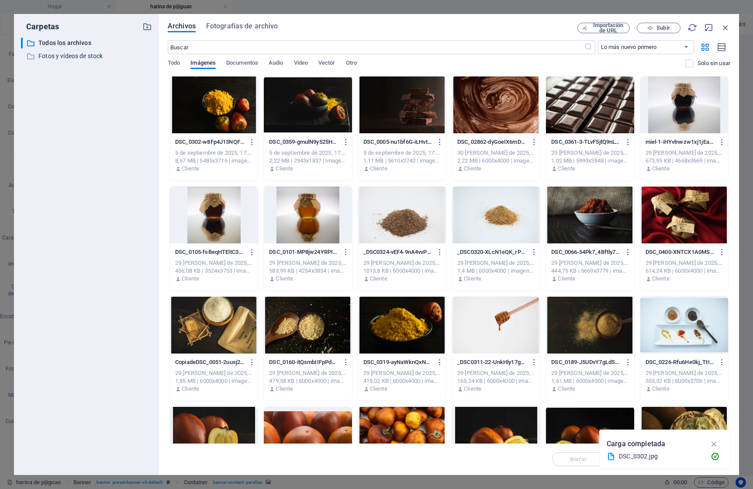
click at [212, 103] on div at bounding box center [214, 104] width 88 height 57
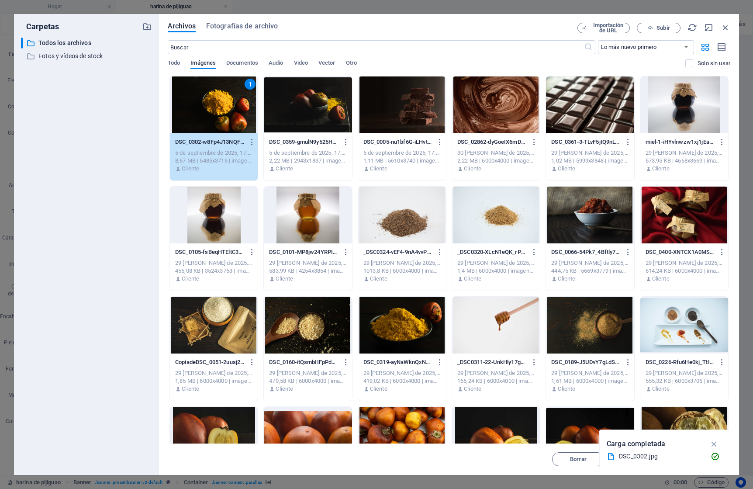
click at [713, 441] on icon "button" at bounding box center [715, 444] width 10 height 10
click at [698, 459] on font "Insertar" at bounding box center [704, 459] width 21 height 7
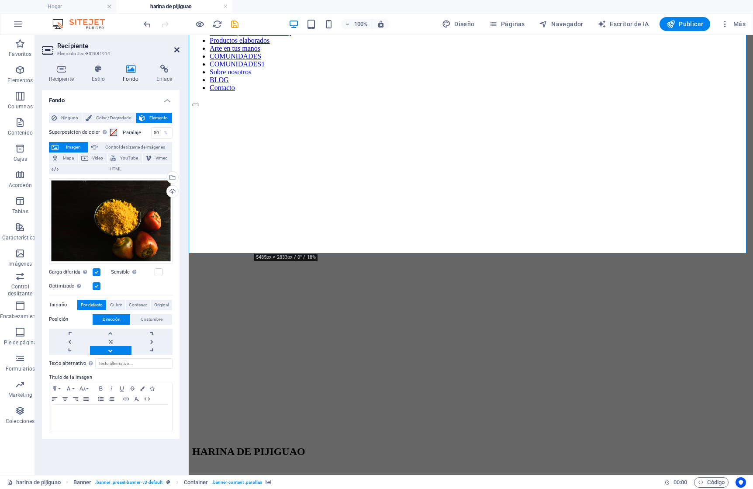
click at [176, 50] on icon at bounding box center [176, 49] width 5 height 7
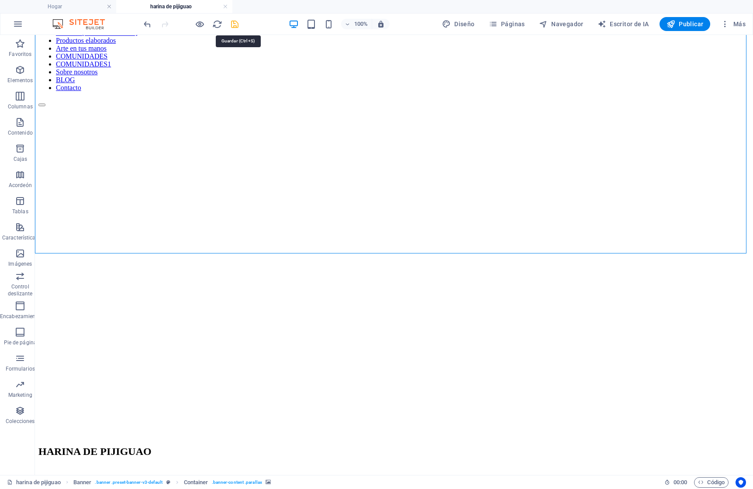
click at [233, 24] on icon "ahorrar" at bounding box center [235, 24] width 10 height 10
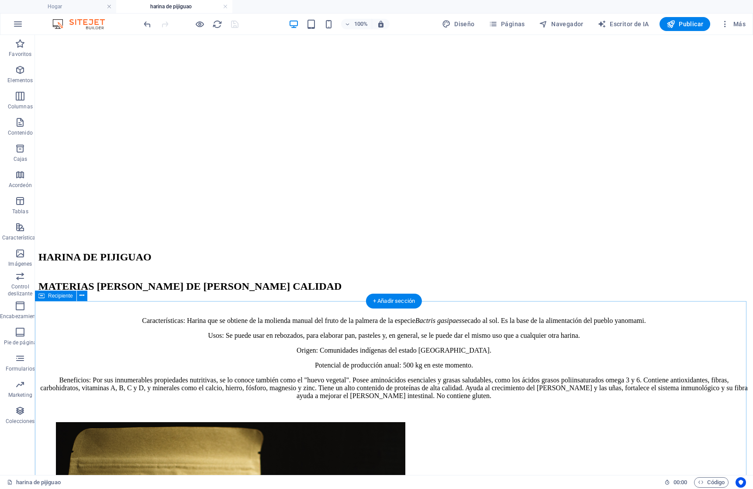
scroll to position [0, 0]
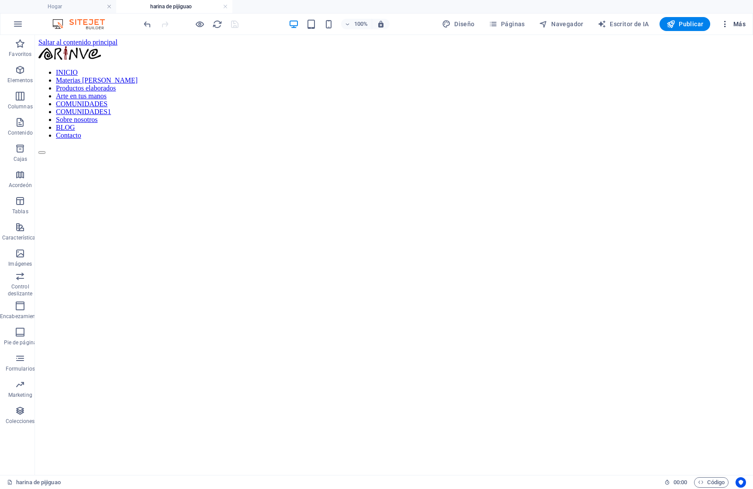
click at [736, 23] on font "Más" at bounding box center [740, 24] width 12 height 7
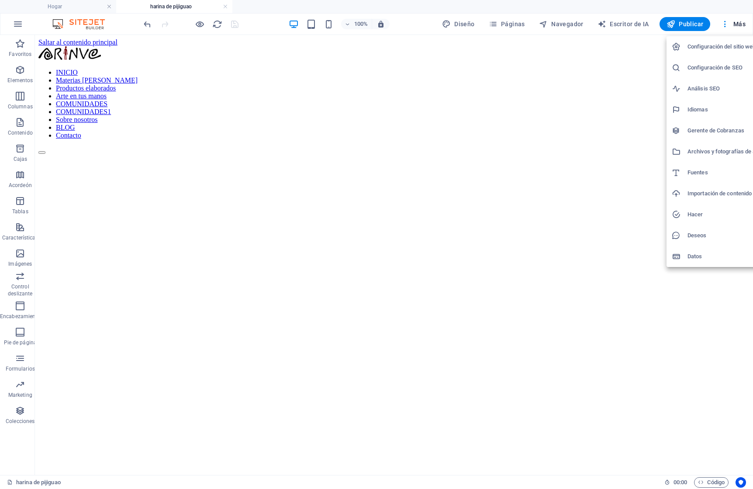
click at [696, 152] on font "Archivos y fotografías de archivo" at bounding box center [730, 151] width 84 height 7
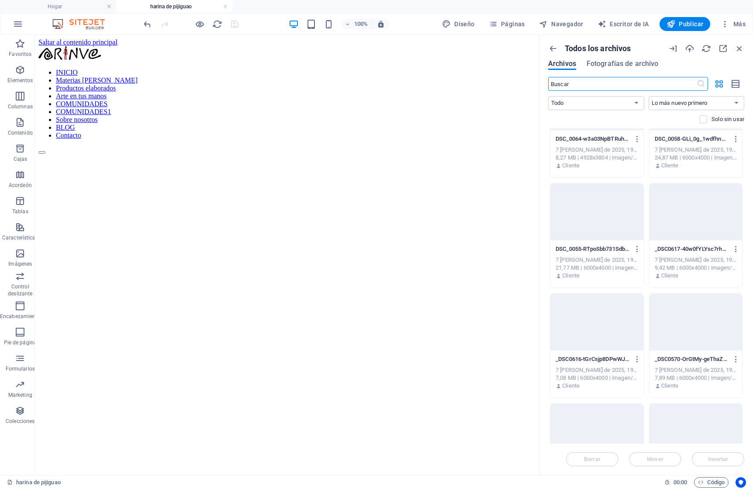
scroll to position [8086, 0]
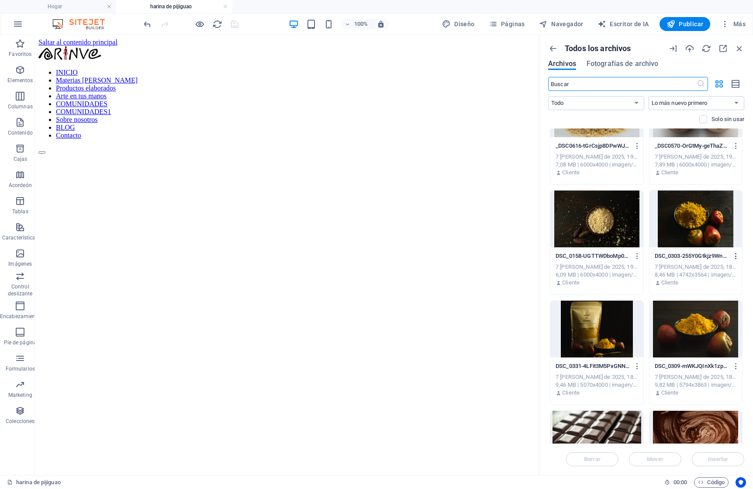
click at [736, 255] on icon "button" at bounding box center [736, 256] width 8 height 8
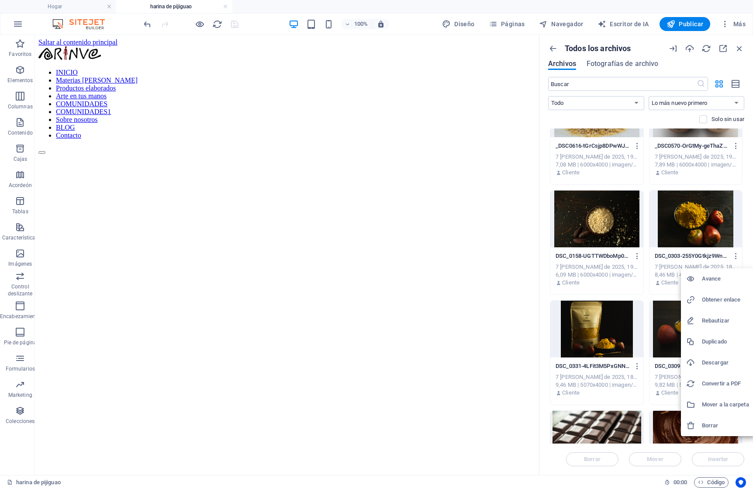
click at [696, 426] on div at bounding box center [694, 425] width 16 height 9
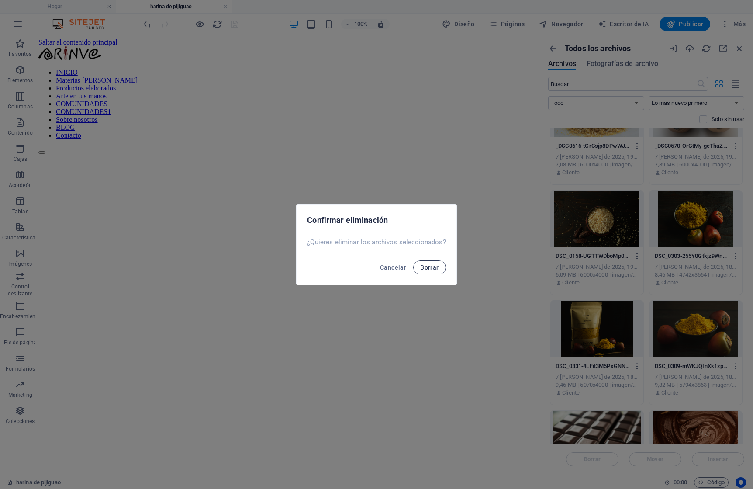
click at [425, 270] on font "Borrar" at bounding box center [429, 267] width 18 height 7
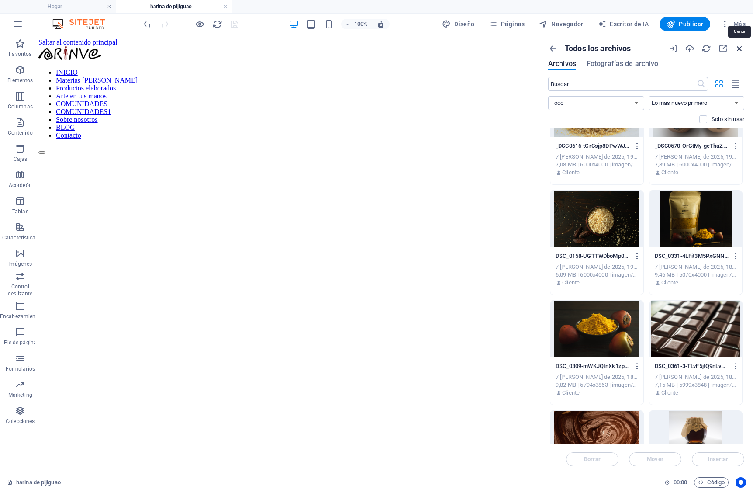
click at [741, 48] on icon "button" at bounding box center [740, 49] width 10 height 10
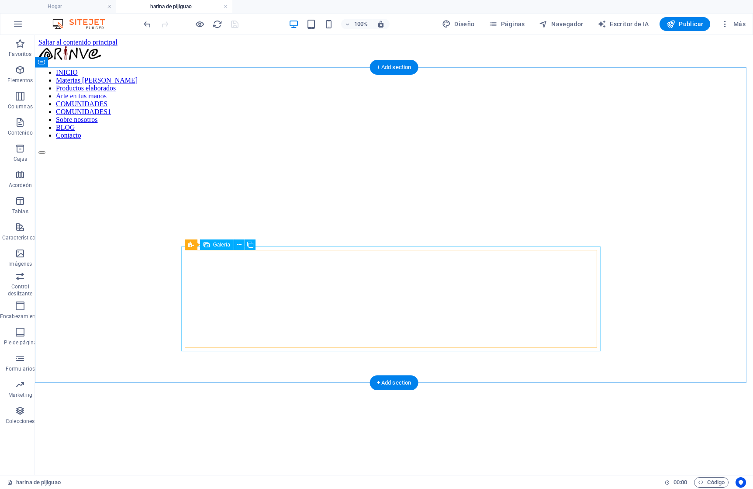
scroll to position [287, 0]
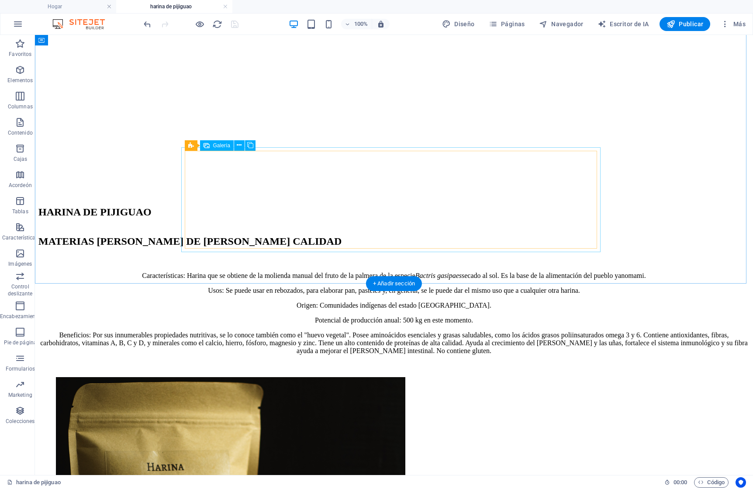
select select "4"
select select "px"
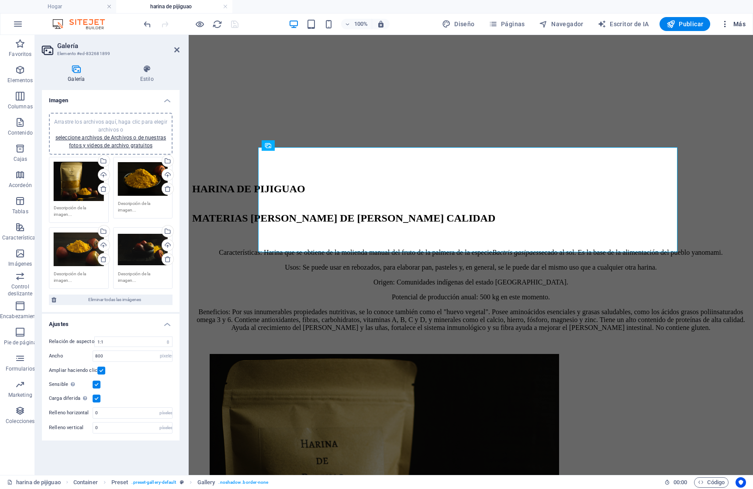
click at [735, 24] on font "Más" at bounding box center [740, 24] width 12 height 7
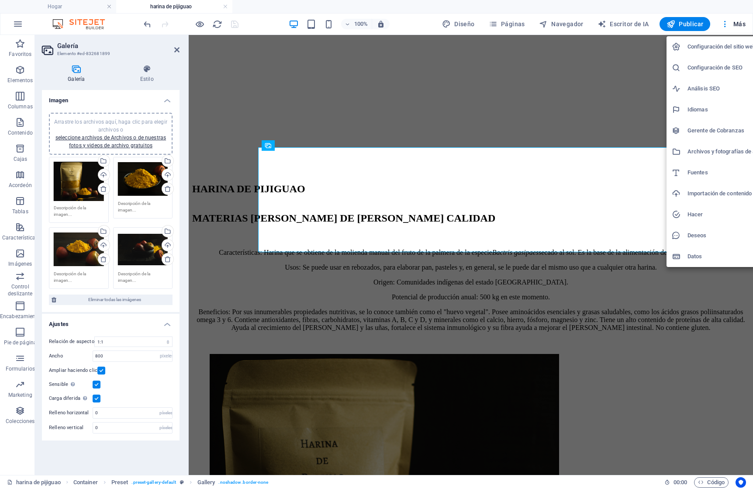
click at [703, 152] on font "Archivos y fotografías de archivo" at bounding box center [730, 151] width 84 height 7
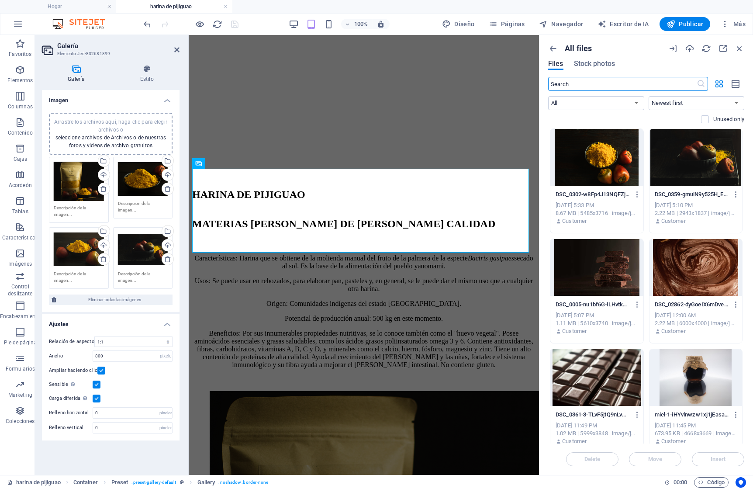
scroll to position [283, 0]
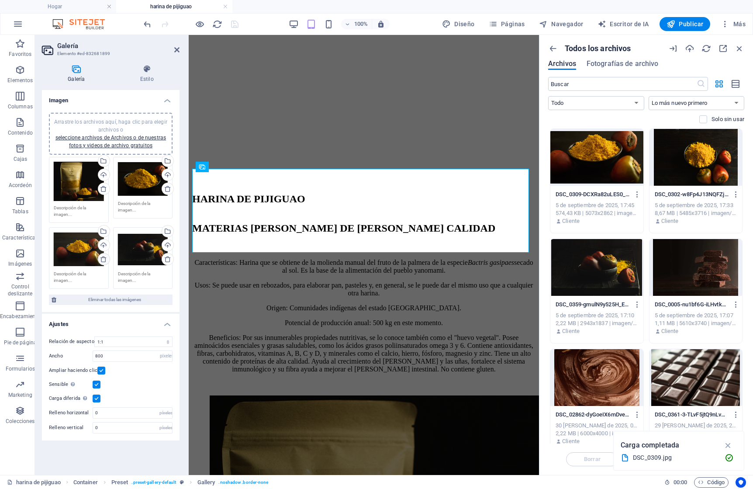
click at [105, 260] on icon at bounding box center [103, 259] width 7 height 7
click at [598, 159] on div at bounding box center [597, 157] width 93 height 57
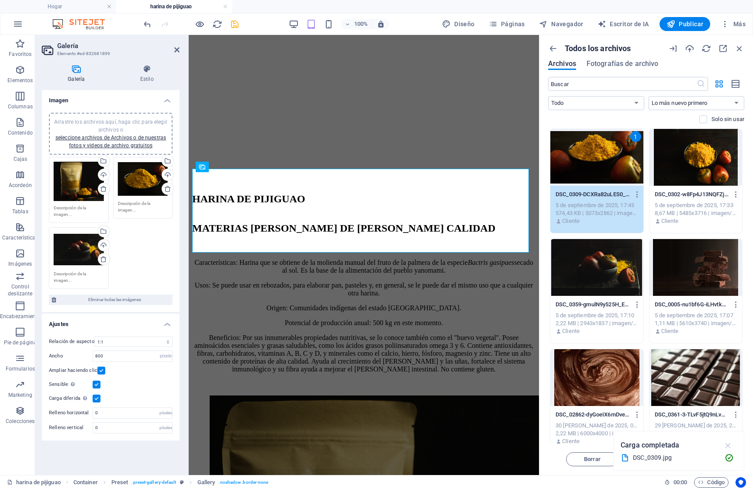
click at [729, 445] on icon "button" at bounding box center [729, 445] width 10 height 10
click at [724, 457] on font "Insertar" at bounding box center [718, 459] width 21 height 7
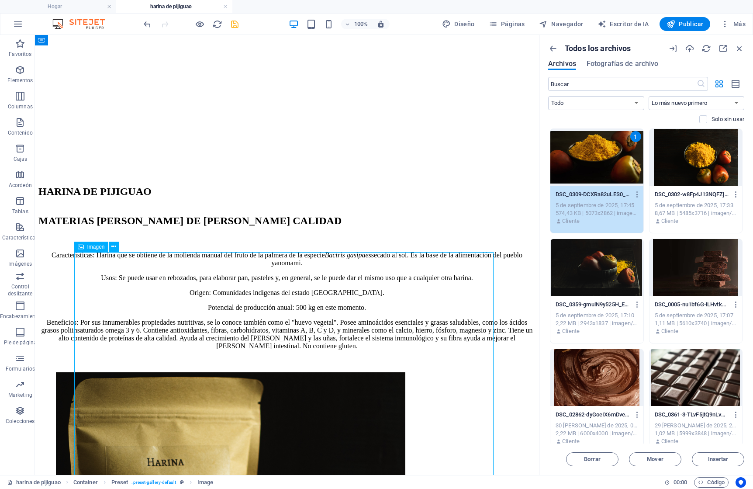
scroll to position [287, 0]
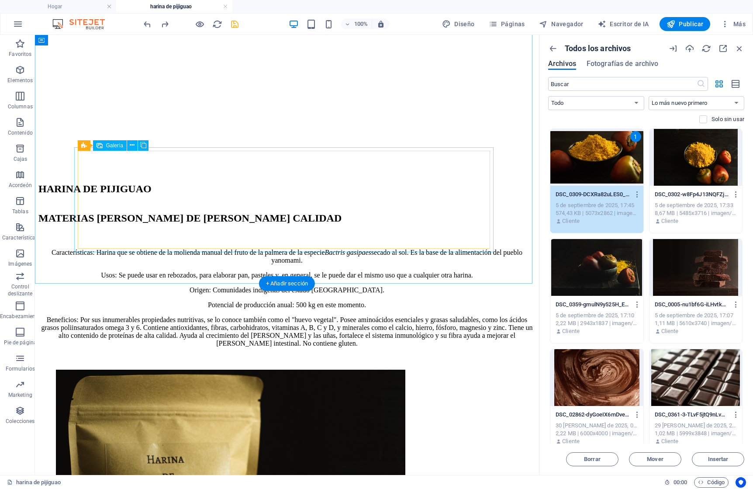
select select "4"
select select "px"
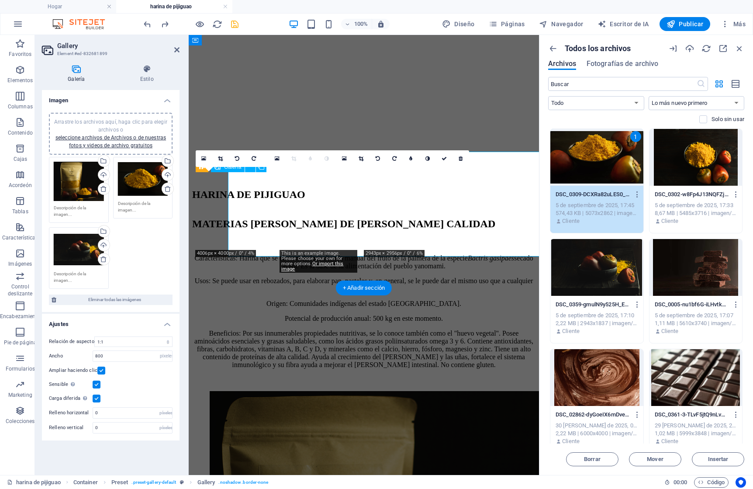
scroll to position [283, 0]
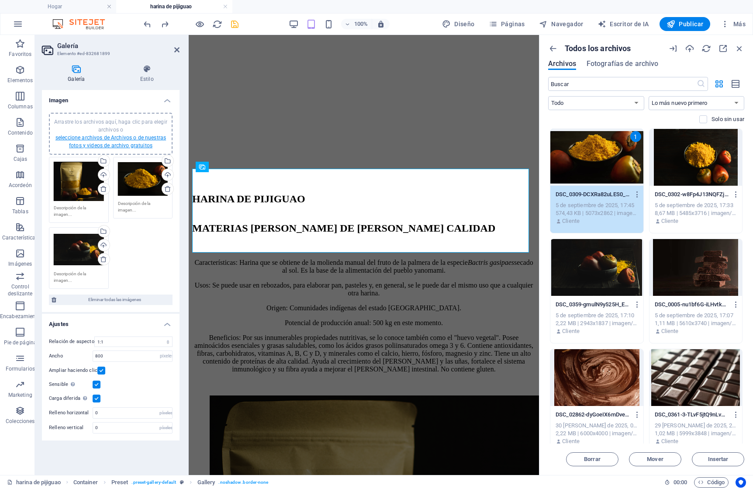
click at [93, 145] on font "seleccione archivos de Archivos o de nuestras fotos y videos de archivo gratuit…" at bounding box center [110, 142] width 111 height 14
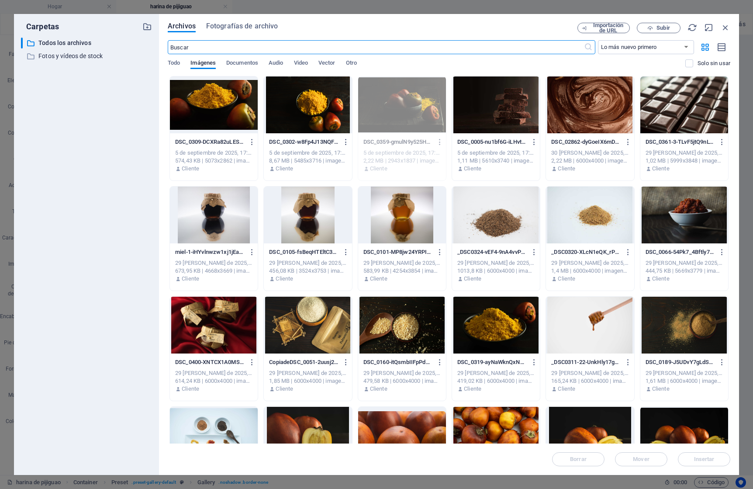
click at [226, 100] on div at bounding box center [214, 104] width 88 height 57
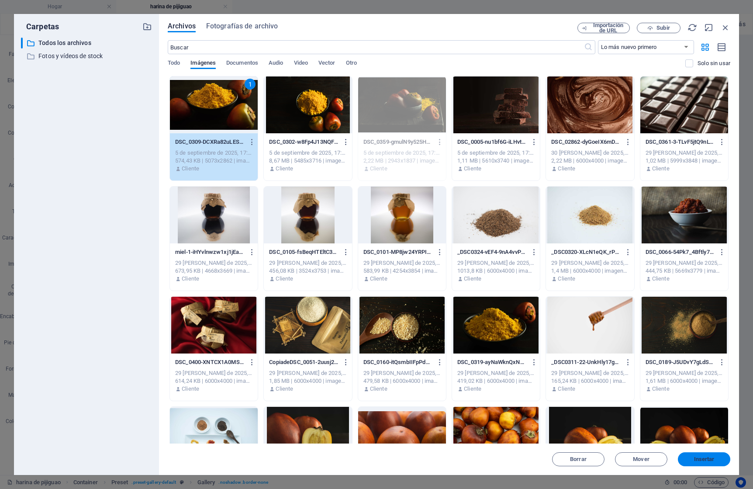
click at [714, 462] on font "Insertar" at bounding box center [704, 459] width 21 height 7
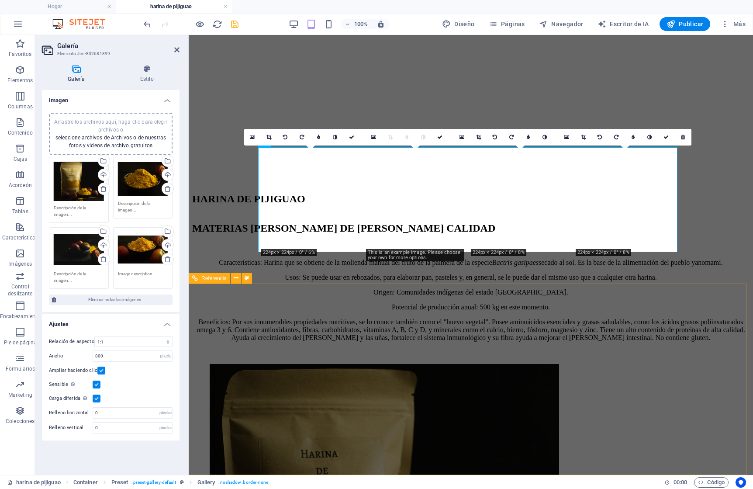
scroll to position [287, 0]
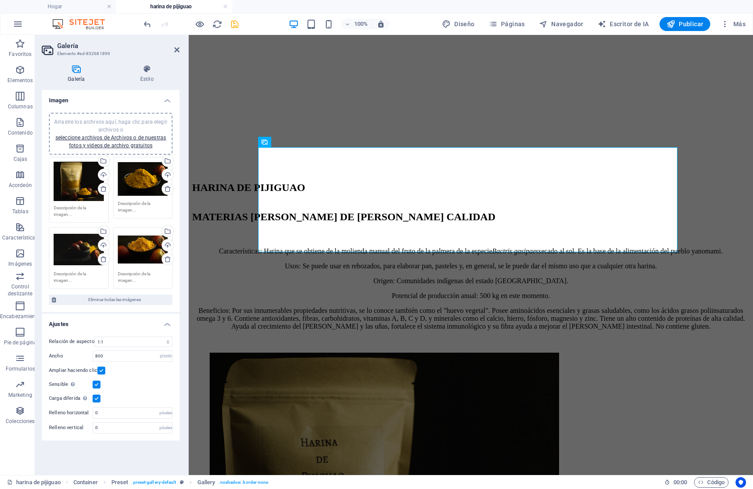
click at [236, 25] on icon "ahorrar" at bounding box center [235, 24] width 10 height 10
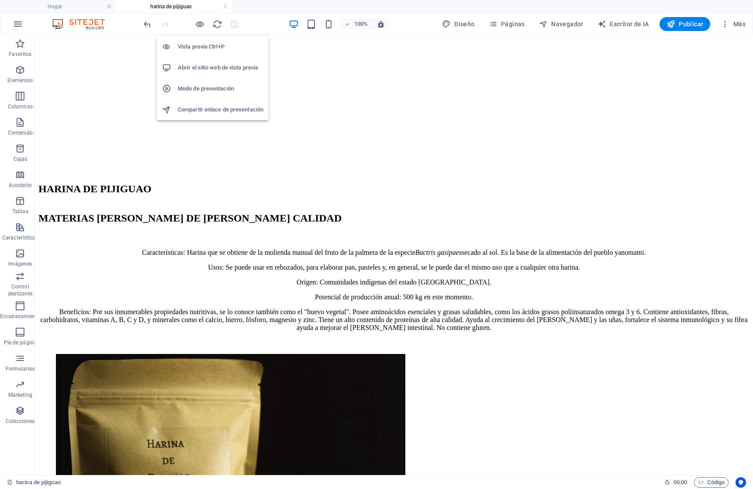
click at [204, 64] on font "Abrir el sitio web de vista previa" at bounding box center [218, 67] width 80 height 7
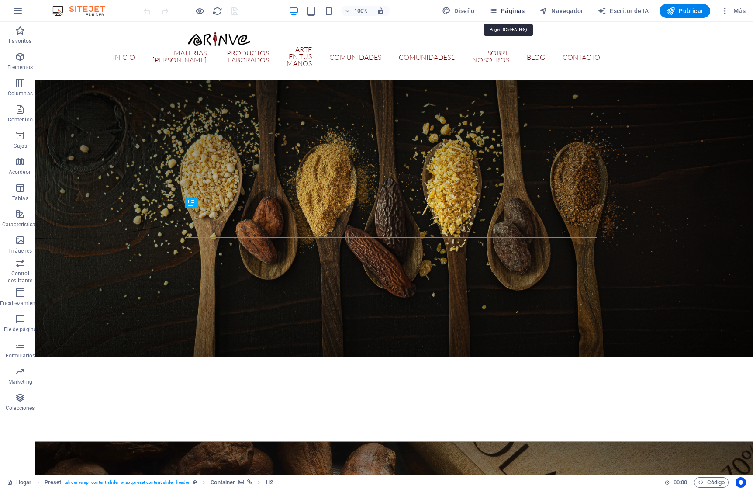
click at [516, 14] on font "Páginas" at bounding box center [513, 10] width 24 height 7
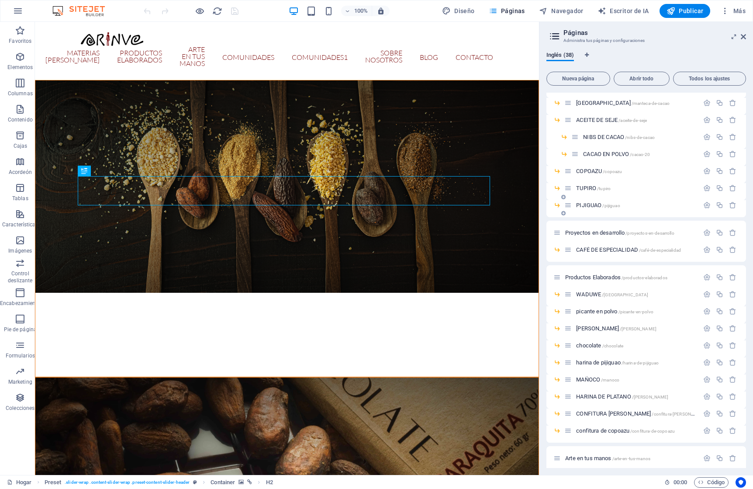
scroll to position [145, 0]
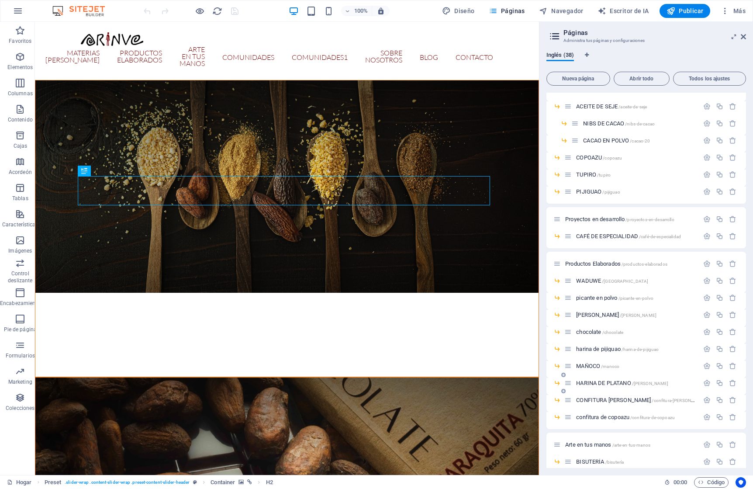
click at [587, 383] on font "HARINA DE PLATANO" at bounding box center [603, 383] width 55 height 7
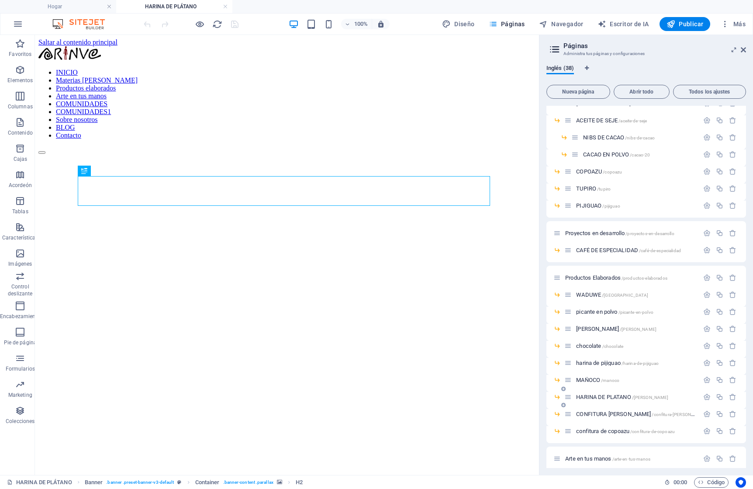
scroll to position [0, 0]
click at [596, 364] on font "harina de pijiguao" at bounding box center [598, 363] width 45 height 7
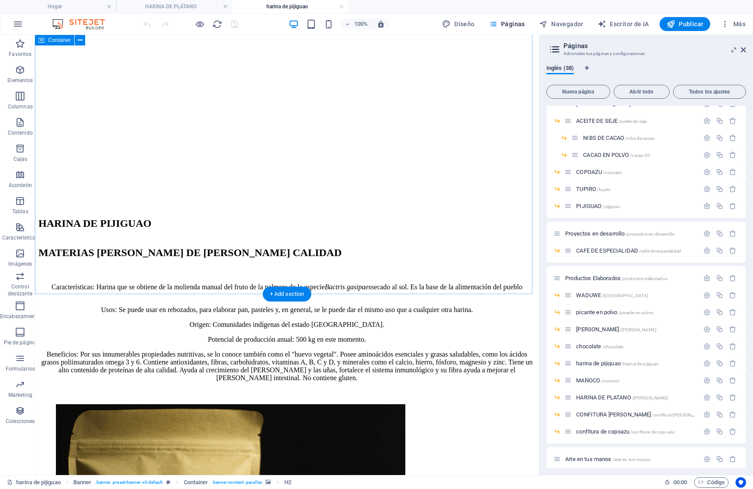
scroll to position [277, 0]
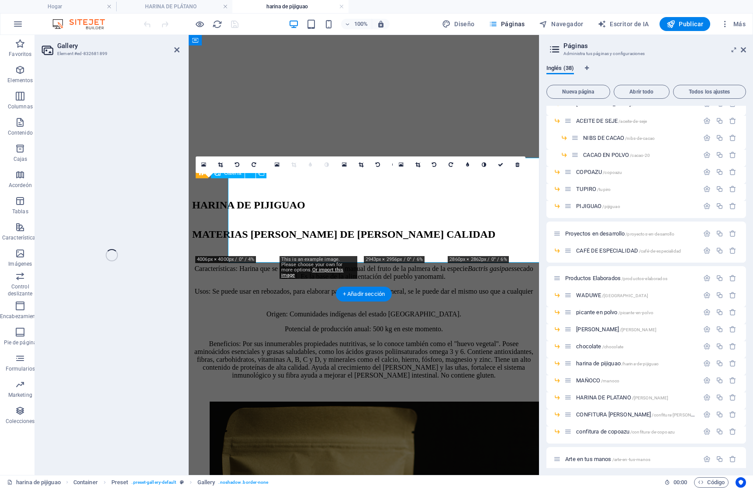
select select "4"
select select "px"
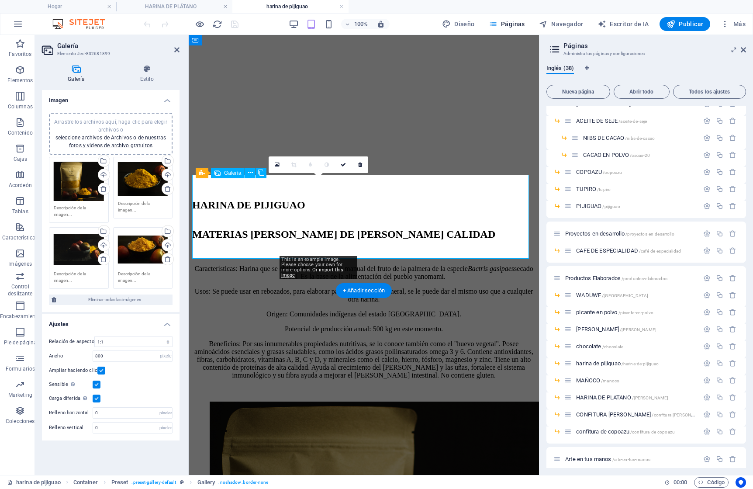
click at [359, 166] on icon at bounding box center [360, 164] width 4 height 5
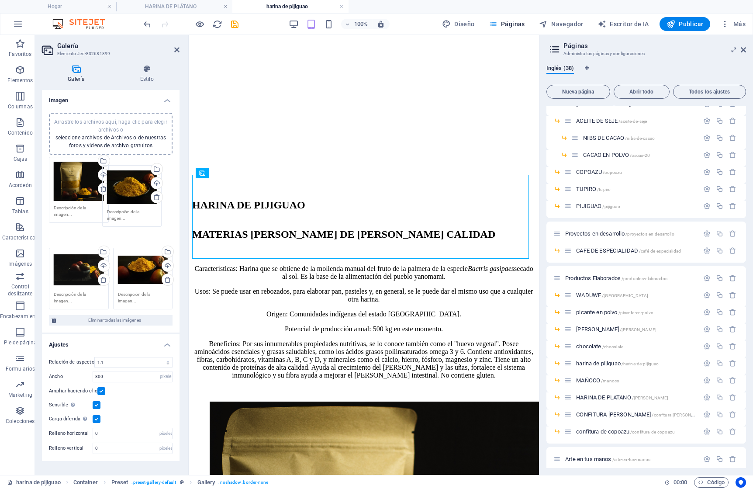
drag, startPoint x: 144, startPoint y: 245, endPoint x: 133, endPoint y: 183, distance: 63.0
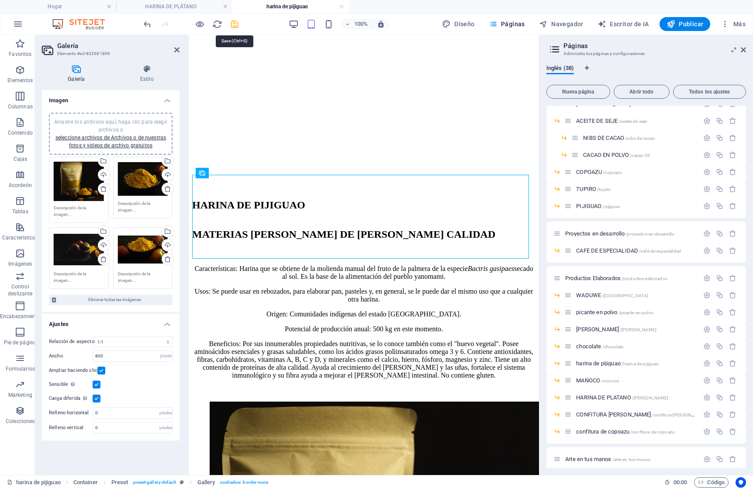
click at [236, 21] on icon "ahorrar" at bounding box center [235, 24] width 10 height 10
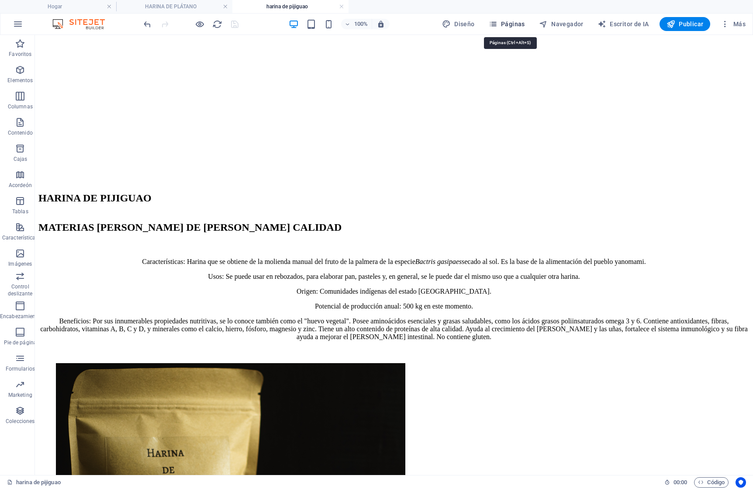
click at [514, 21] on font "Páginas" at bounding box center [513, 24] width 24 height 7
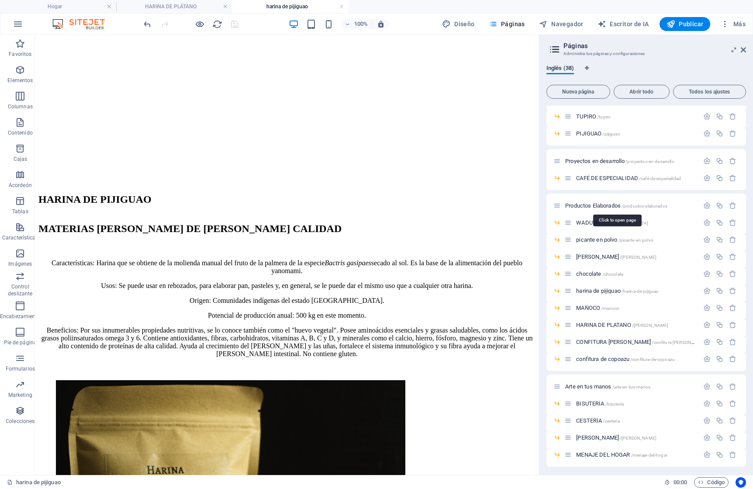
scroll to position [217, 0]
click at [585, 306] on font "MAÑOCO" at bounding box center [588, 307] width 24 height 7
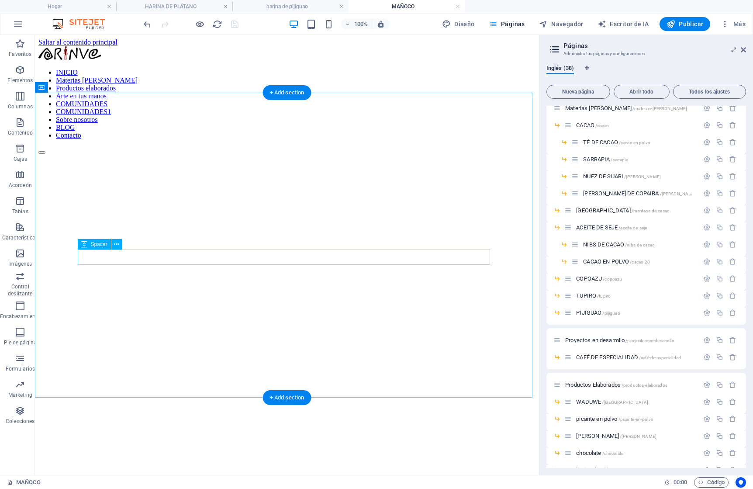
scroll to position [208, 0]
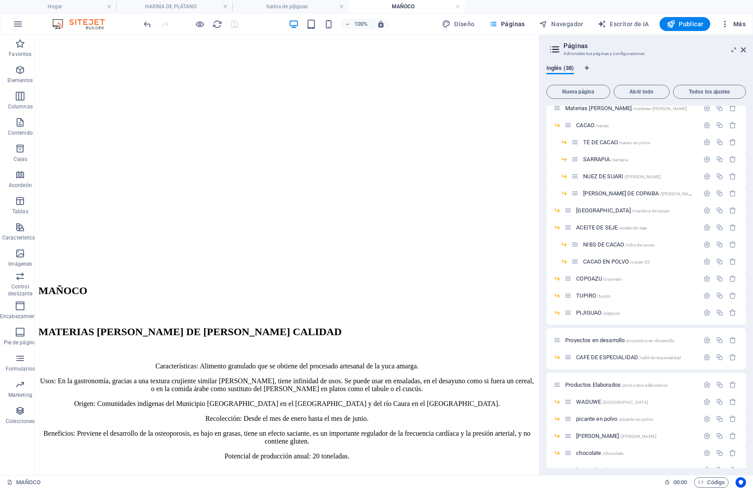
click at [739, 26] on font "Más" at bounding box center [740, 24] width 12 height 7
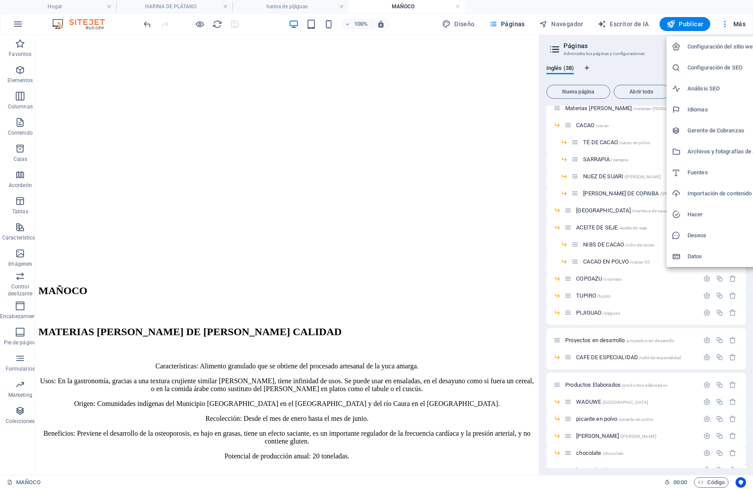
click at [696, 151] on font "Archivos y fotografías de archivo" at bounding box center [730, 151] width 84 height 7
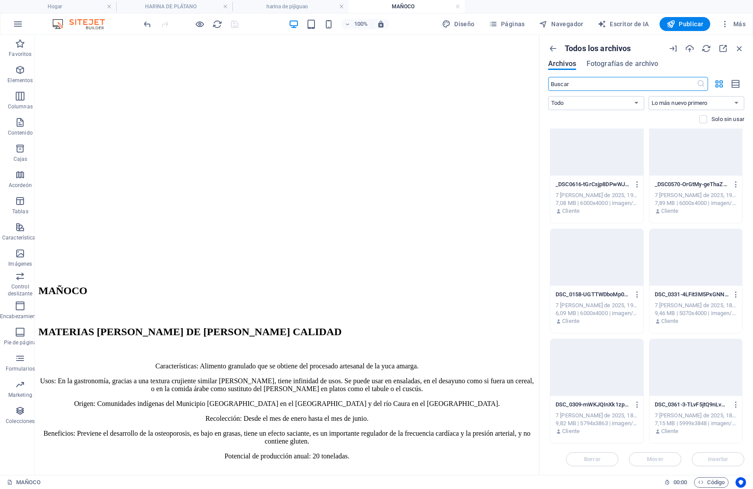
scroll to position [8159, 0]
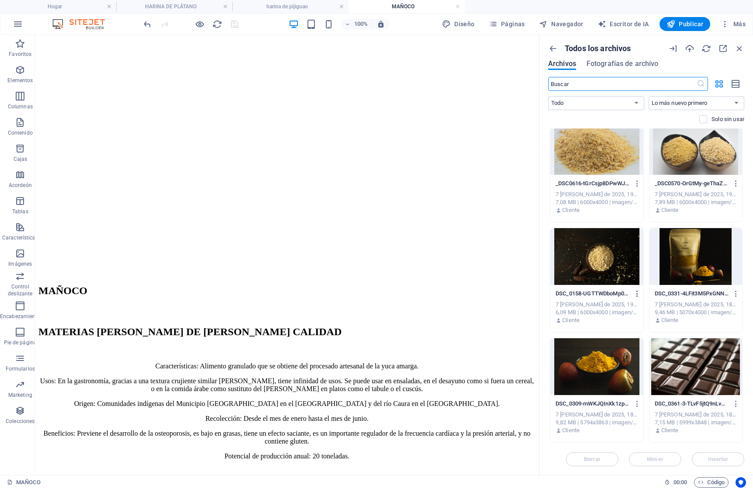
click at [636, 291] on icon "button" at bounding box center [638, 294] width 8 height 8
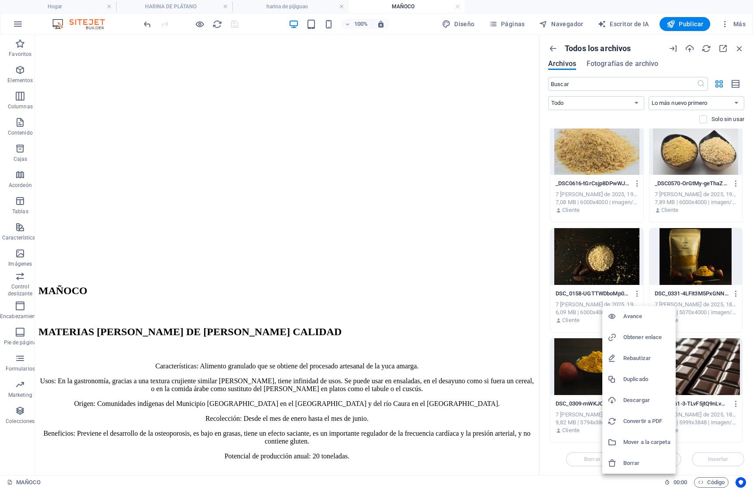
click at [638, 461] on font "Borrar" at bounding box center [632, 463] width 17 height 7
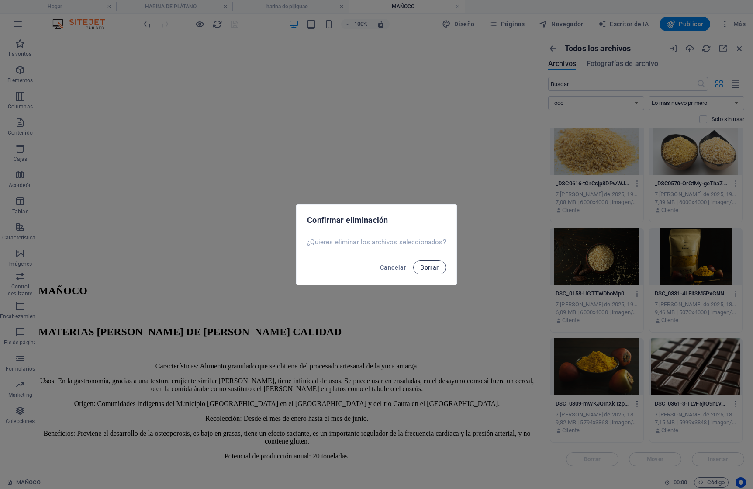
click at [433, 269] on font "Borrar" at bounding box center [429, 267] width 18 height 7
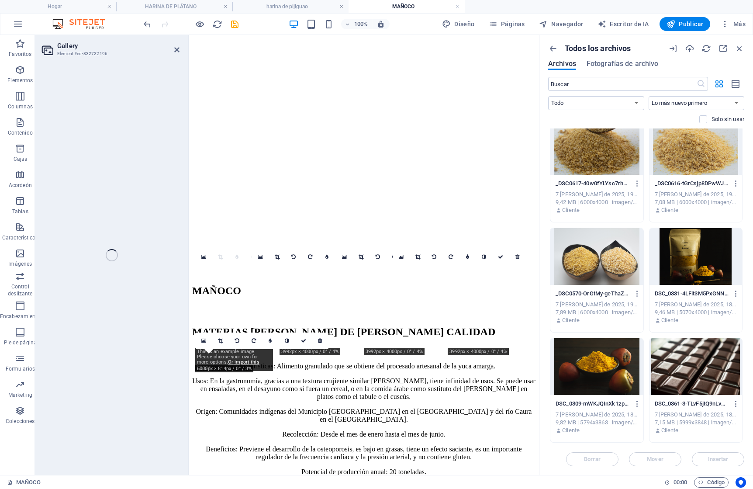
select select "4"
select select "px"
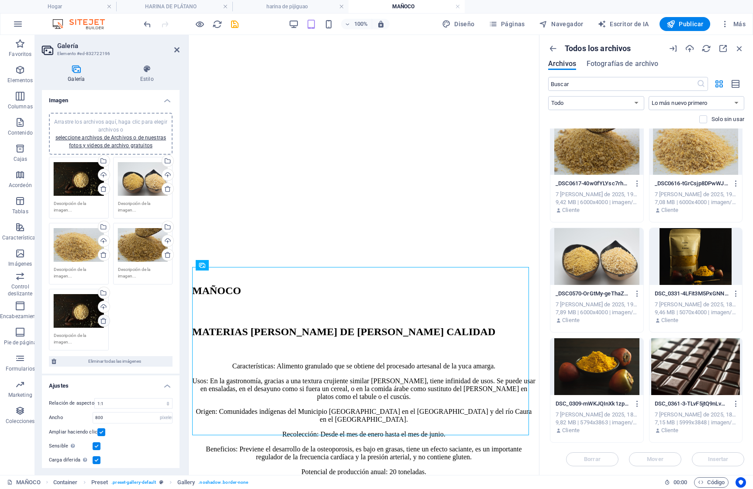
click at [102, 319] on icon at bounding box center [103, 320] width 7 height 7
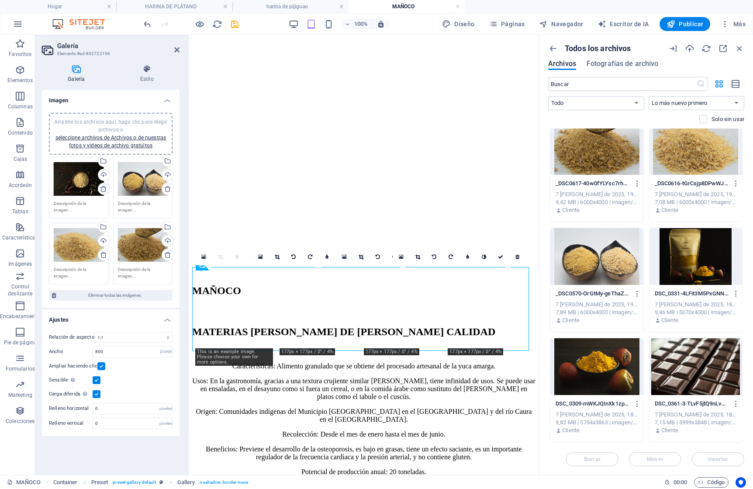
click at [104, 190] on icon at bounding box center [103, 188] width 7 height 7
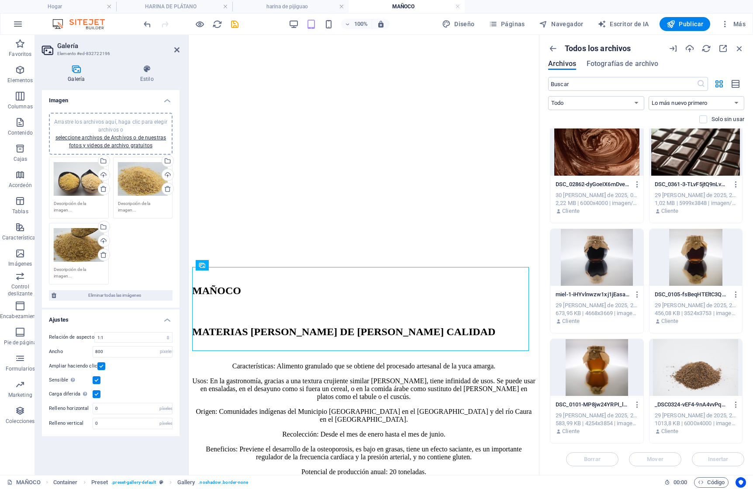
scroll to position [0, 0]
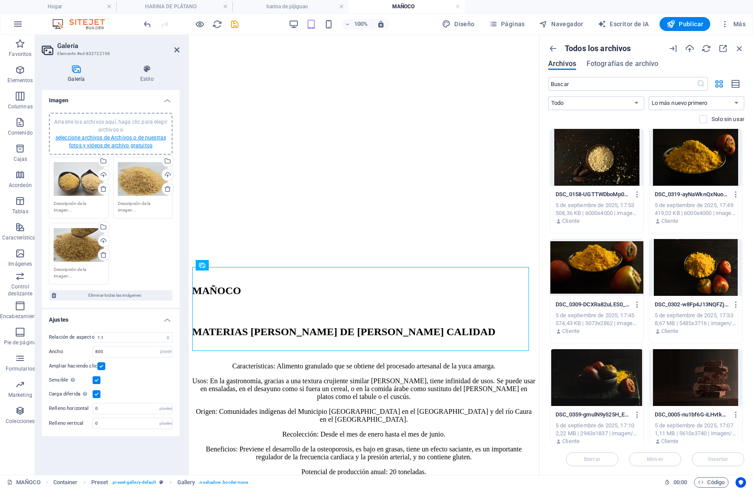
click at [115, 143] on font "seleccione archivos de Archivos o de nuestras fotos y videos de archivo gratuit…" at bounding box center [110, 142] width 111 height 14
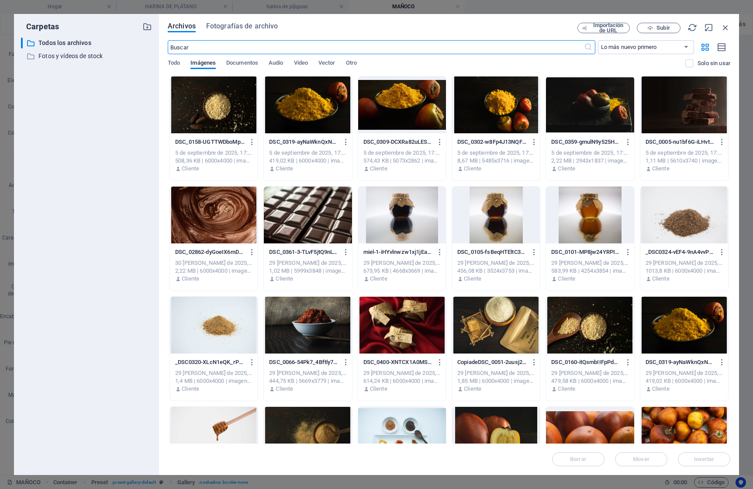
click at [225, 100] on div at bounding box center [214, 104] width 88 height 57
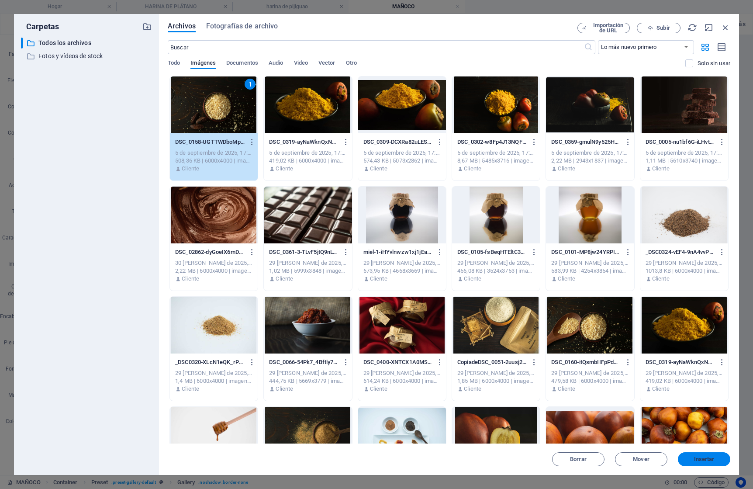
click at [699, 460] on font "Insertar" at bounding box center [704, 459] width 21 height 7
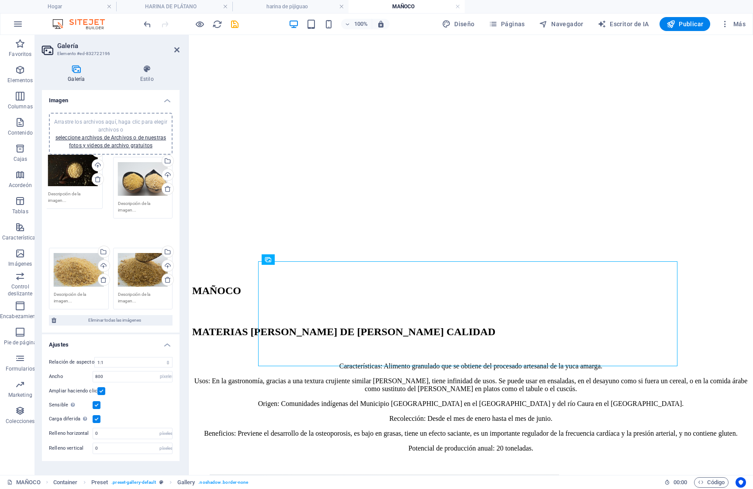
drag, startPoint x: 139, startPoint y: 250, endPoint x: 70, endPoint y: 175, distance: 102.0
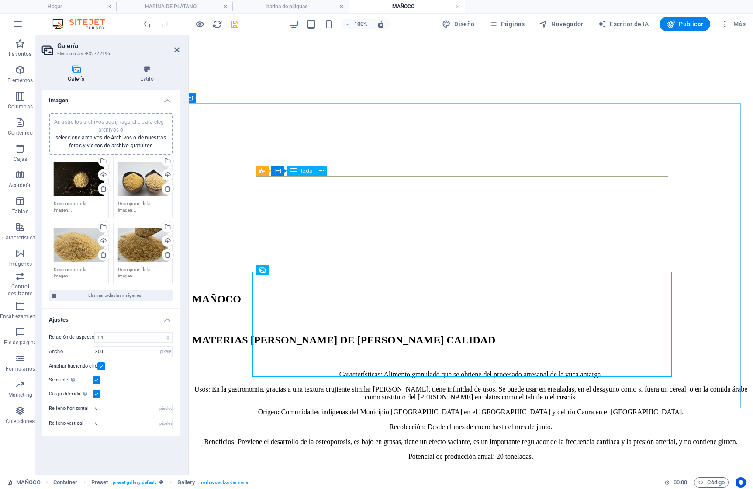
scroll to position [194, 6]
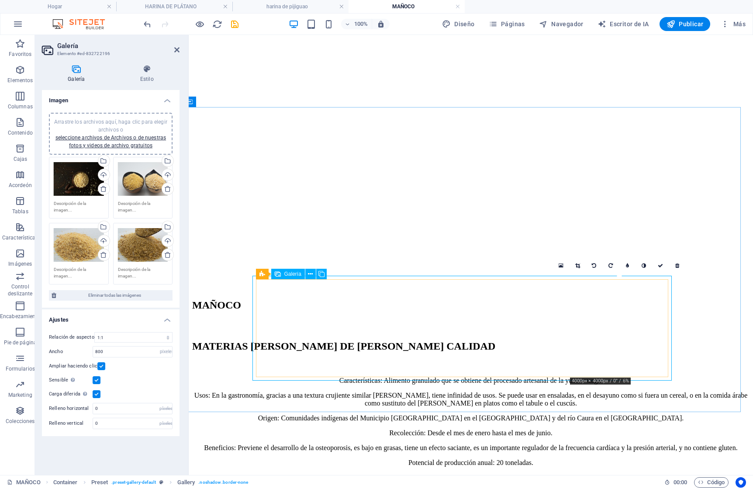
click at [679, 265] on icon at bounding box center [678, 265] width 4 height 5
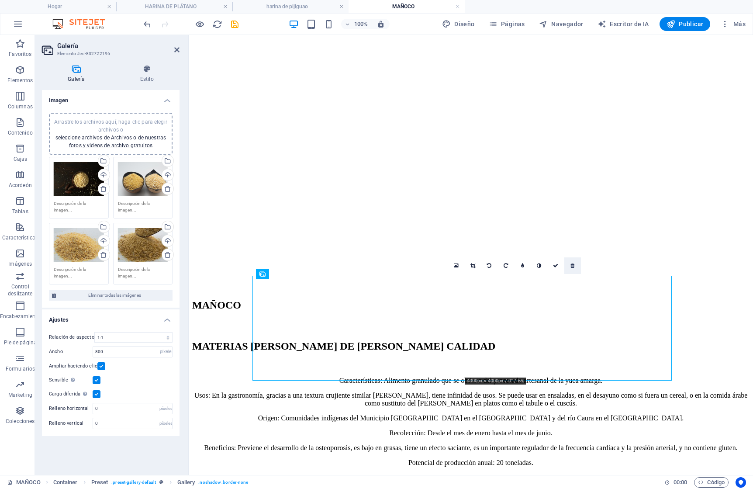
click at [572, 265] on icon at bounding box center [573, 265] width 4 height 5
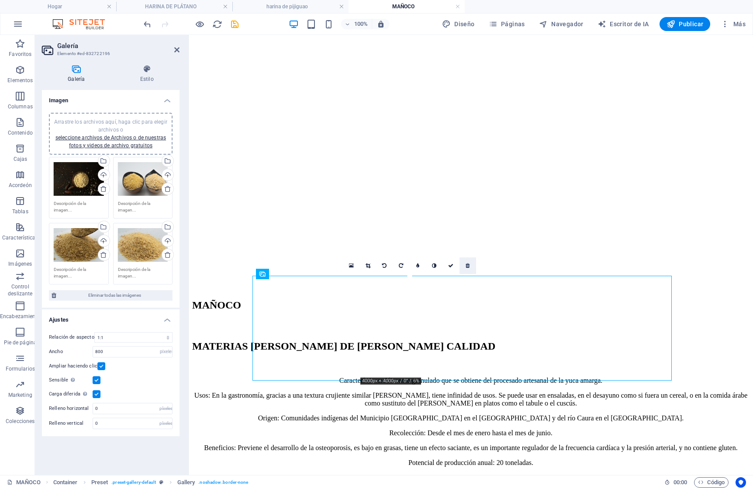
click at [468, 265] on icon at bounding box center [468, 265] width 4 height 5
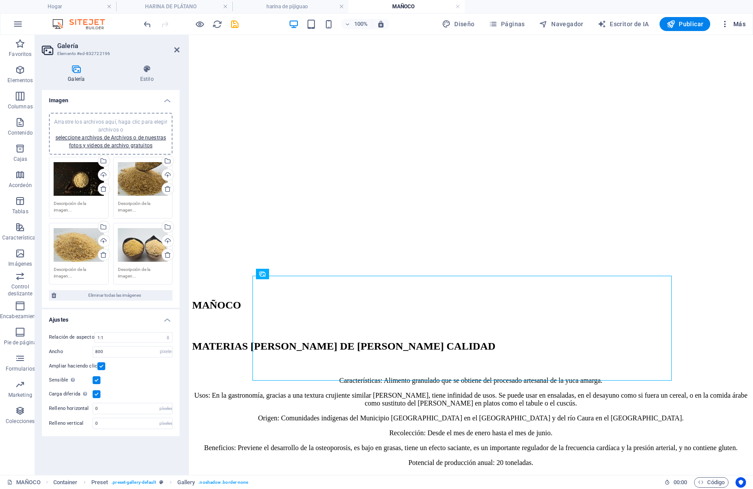
click at [743, 23] on font "Más" at bounding box center [740, 24] width 12 height 7
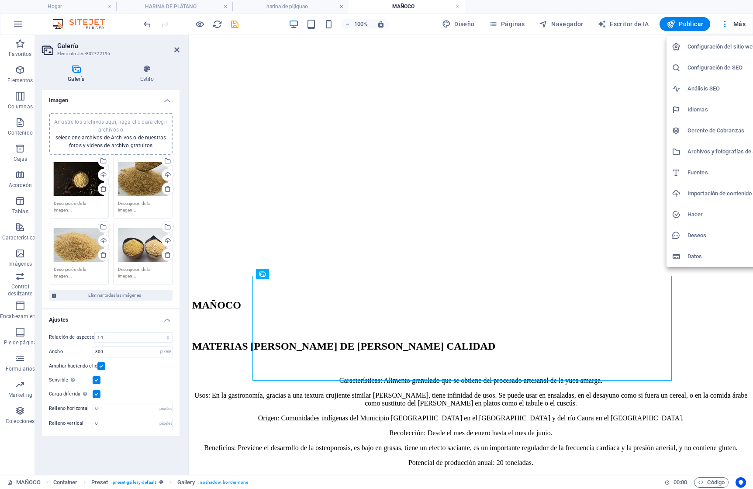
click at [707, 150] on font "Archivos y fotografías de archivo" at bounding box center [730, 151] width 84 height 7
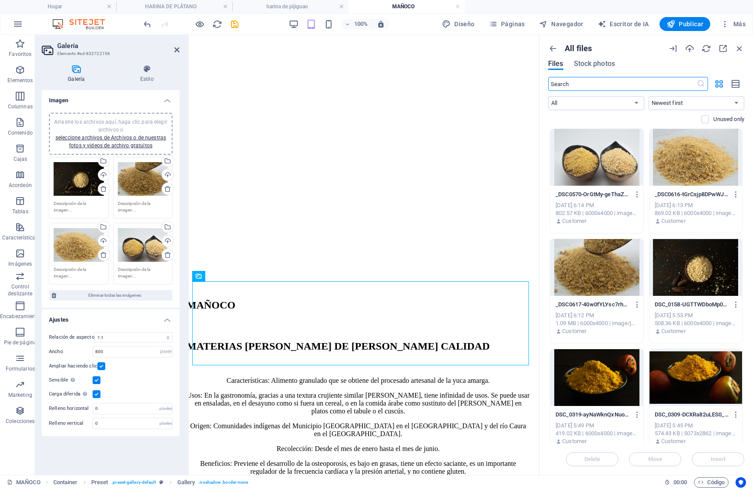
scroll to position [194, 0]
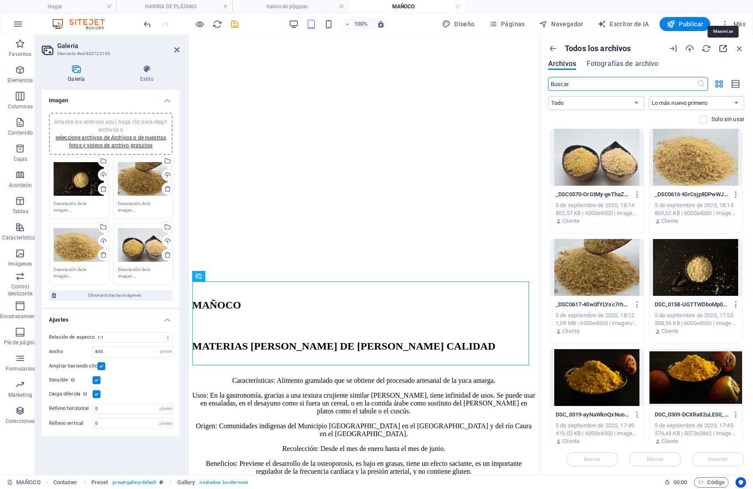
click at [724, 47] on icon "button" at bounding box center [723, 49] width 10 height 10
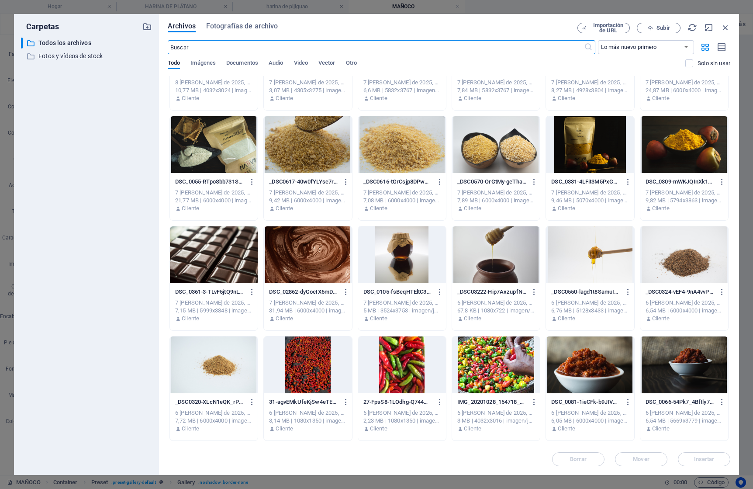
scroll to position [2713, 0]
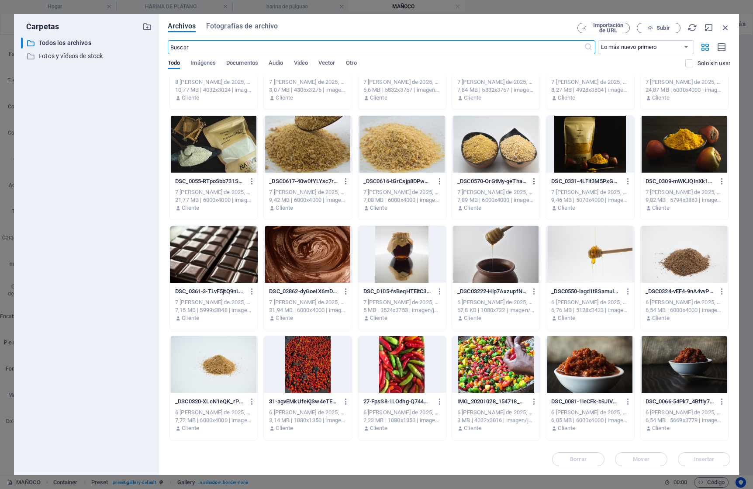
click at [534, 181] on icon "button" at bounding box center [534, 181] width 8 height 8
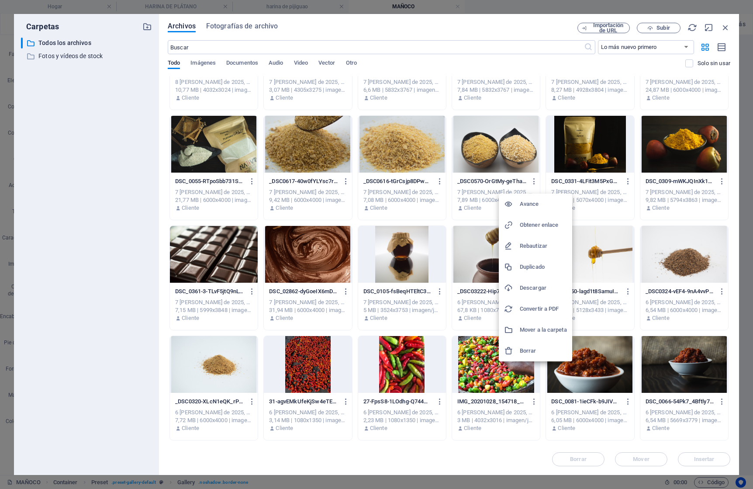
click at [522, 351] on font "Borrar" at bounding box center [528, 350] width 17 height 7
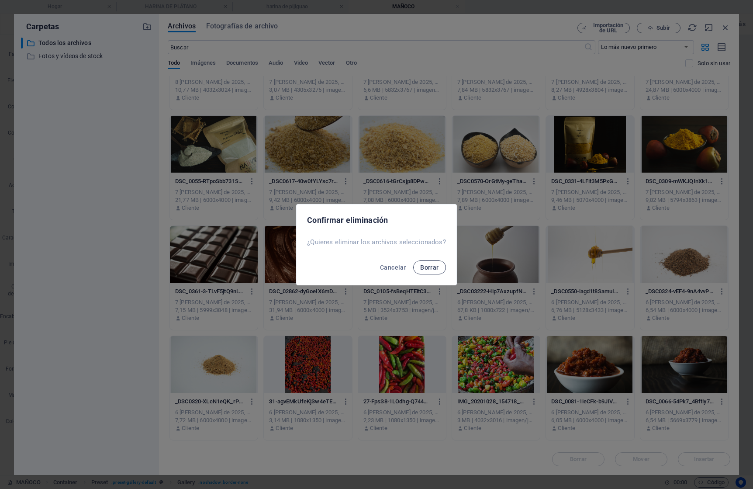
click at [415, 264] on button "Borrar" at bounding box center [429, 267] width 32 height 14
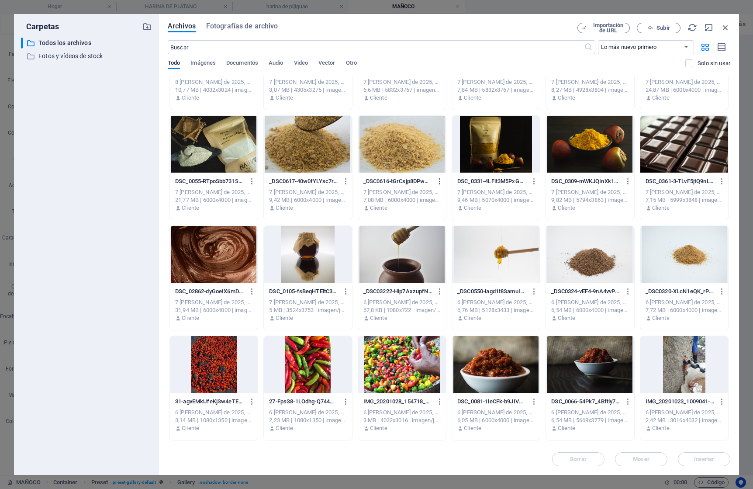
click at [440, 179] on icon "button" at bounding box center [440, 181] width 8 height 8
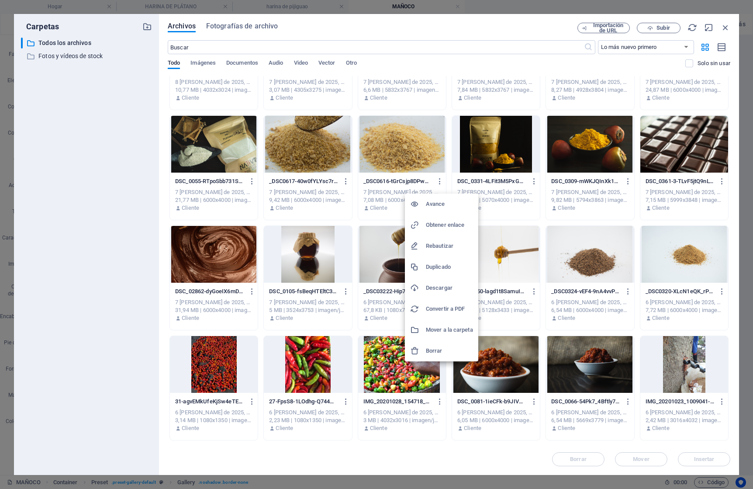
click at [436, 352] on font "Borrar" at bounding box center [434, 350] width 17 height 7
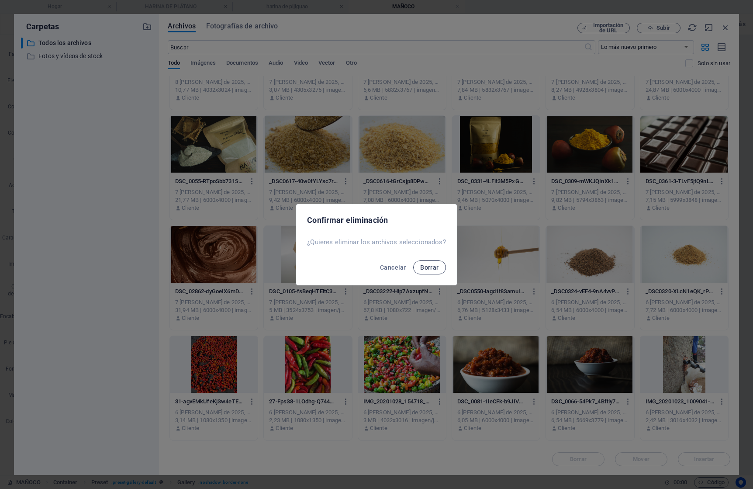
click at [413, 269] on button "Borrar" at bounding box center [429, 267] width 32 height 14
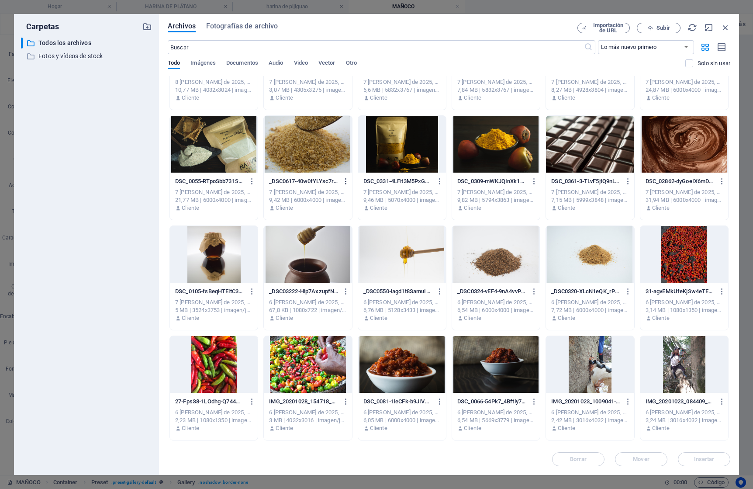
click at [346, 181] on icon "button" at bounding box center [346, 181] width 8 height 8
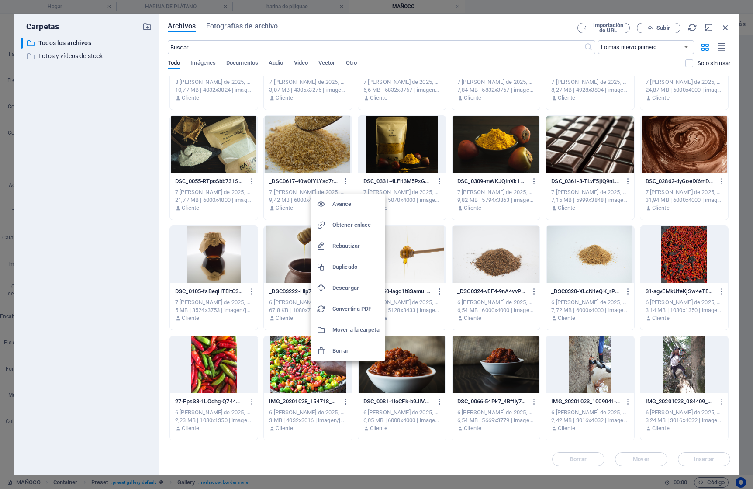
click at [347, 349] on font "Borrar" at bounding box center [341, 350] width 17 height 7
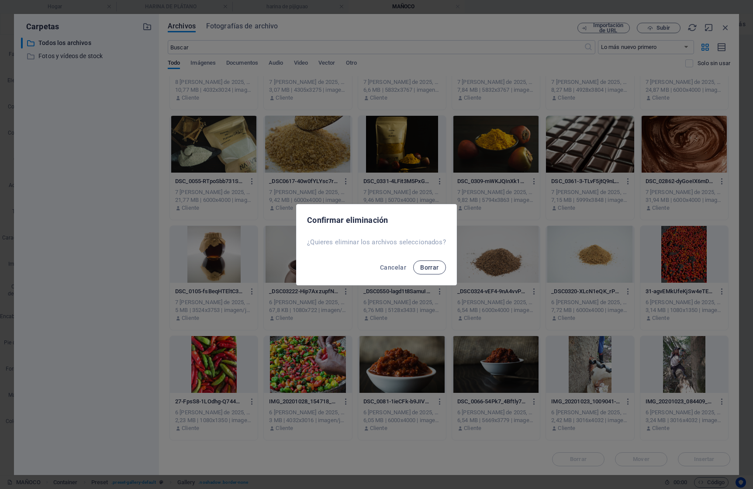
click at [426, 269] on font "Borrar" at bounding box center [429, 267] width 18 height 7
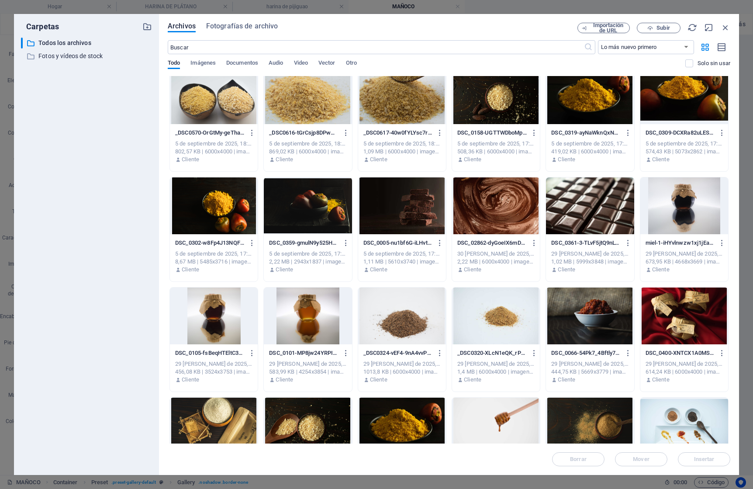
scroll to position [0, 0]
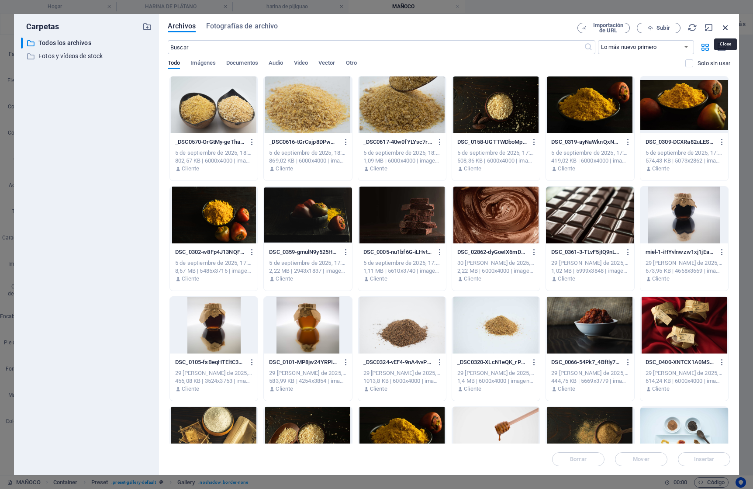
drag, startPoint x: 726, startPoint y: 28, endPoint x: 191, endPoint y: 7, distance: 535.2
click at [726, 28] on icon "button" at bounding box center [726, 28] width 10 height 10
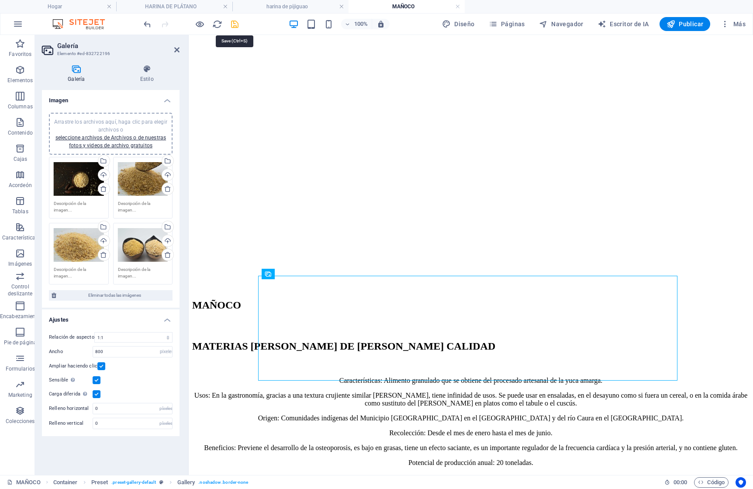
click at [232, 25] on icon "ahorrar" at bounding box center [235, 24] width 10 height 10
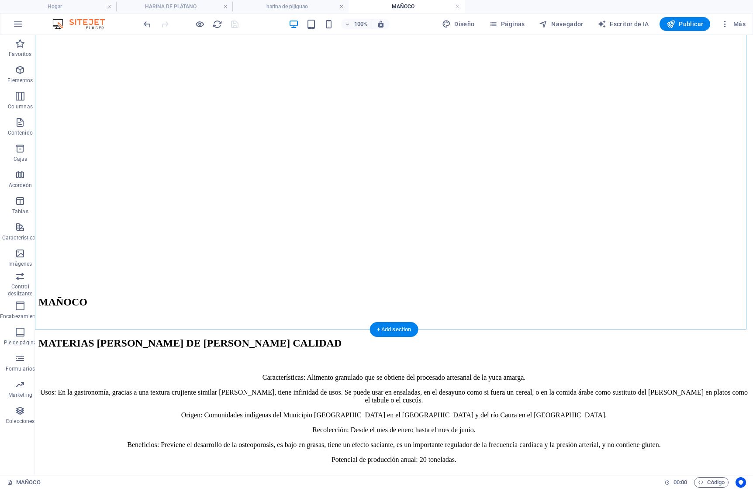
scroll to position [277, 0]
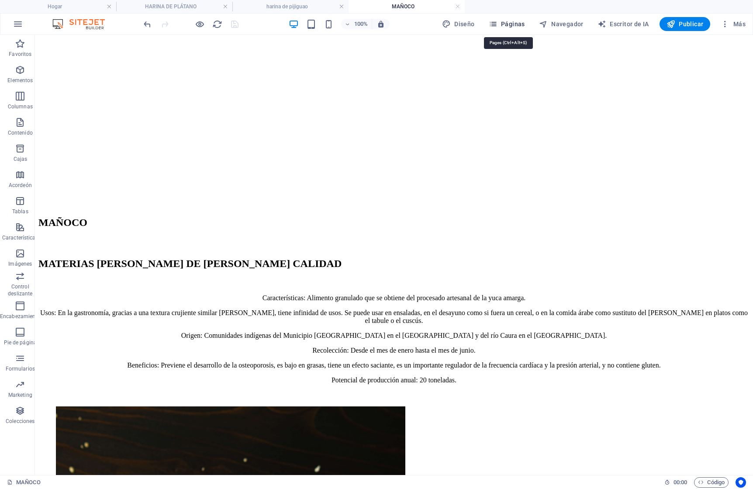
click at [514, 24] on font "Páginas" at bounding box center [513, 24] width 24 height 7
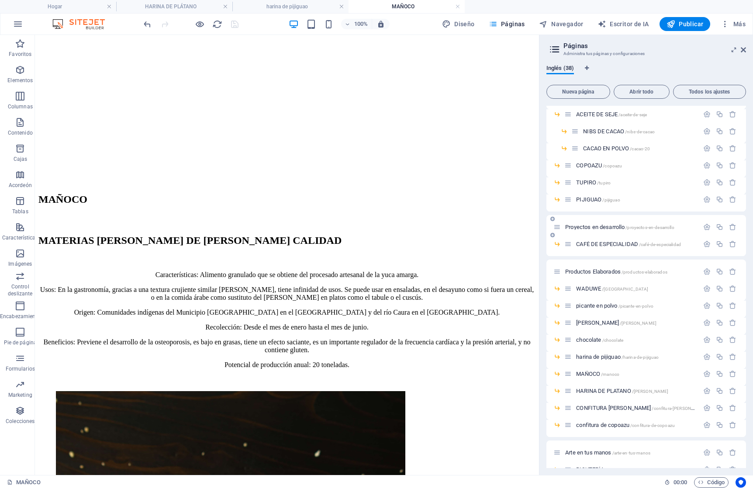
scroll to position [153, 0]
click at [609, 386] on font "HARINA DE PLATANO" at bounding box center [603, 388] width 55 height 7
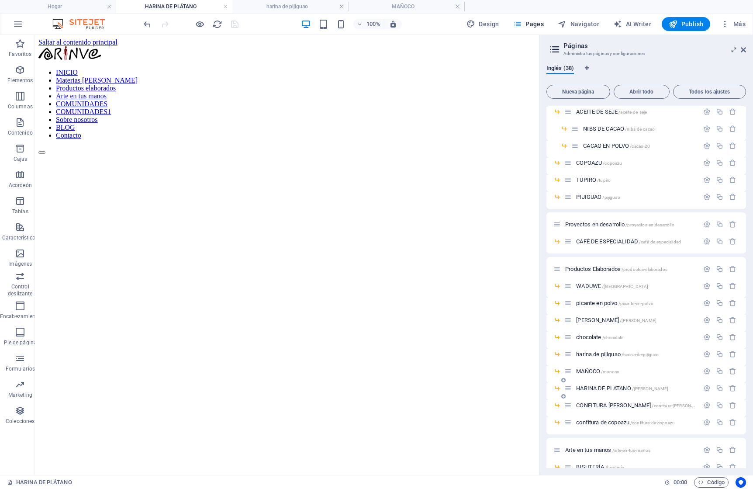
scroll to position [0, 0]
